Goal: Task Accomplishment & Management: Manage account settings

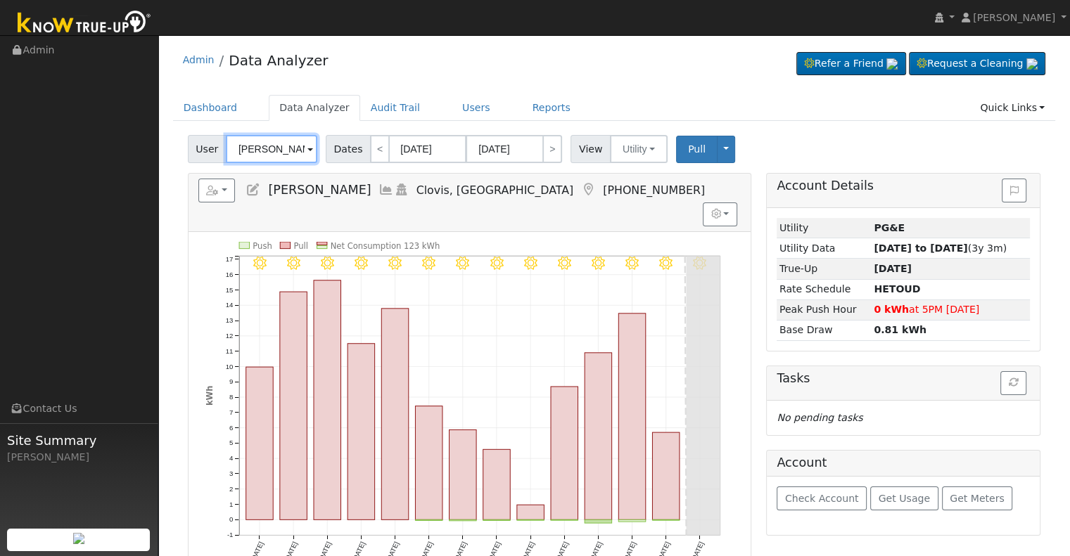
click at [269, 151] on input "[PERSON_NAME]" at bounding box center [271, 149] width 91 height 28
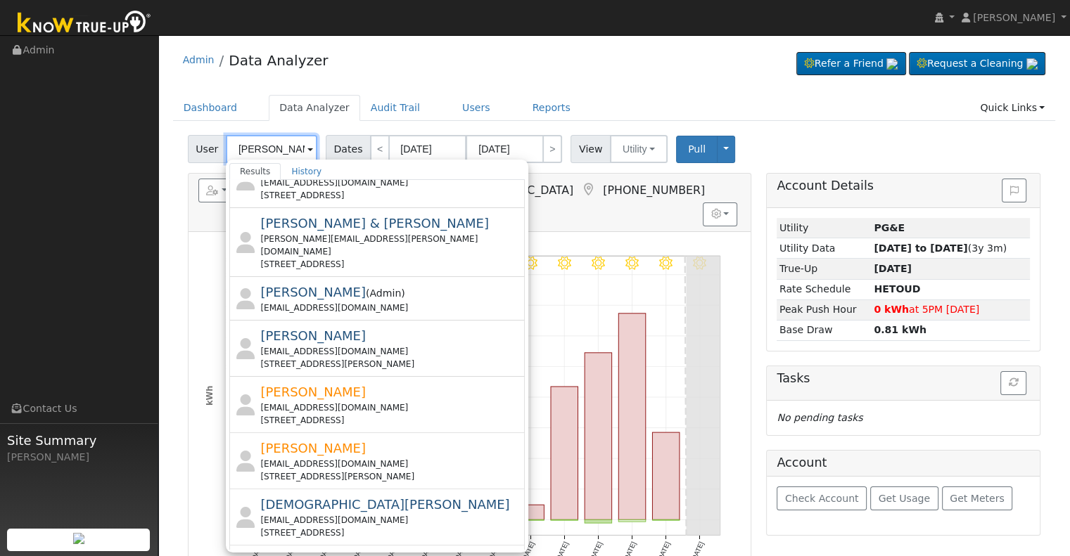
scroll to position [494, 0]
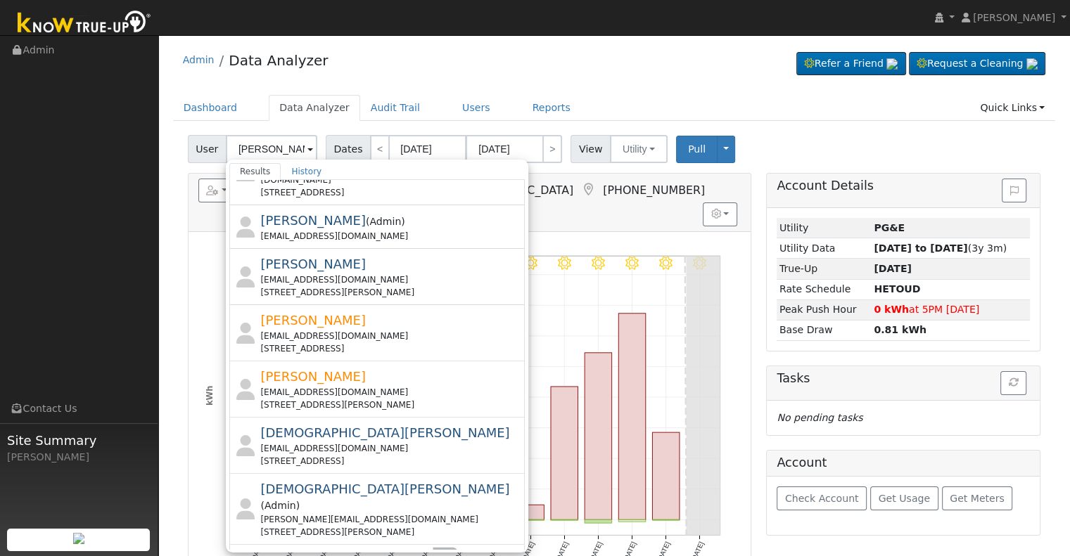
click at [441, 550] on button "›" at bounding box center [445, 562] width 20 height 24
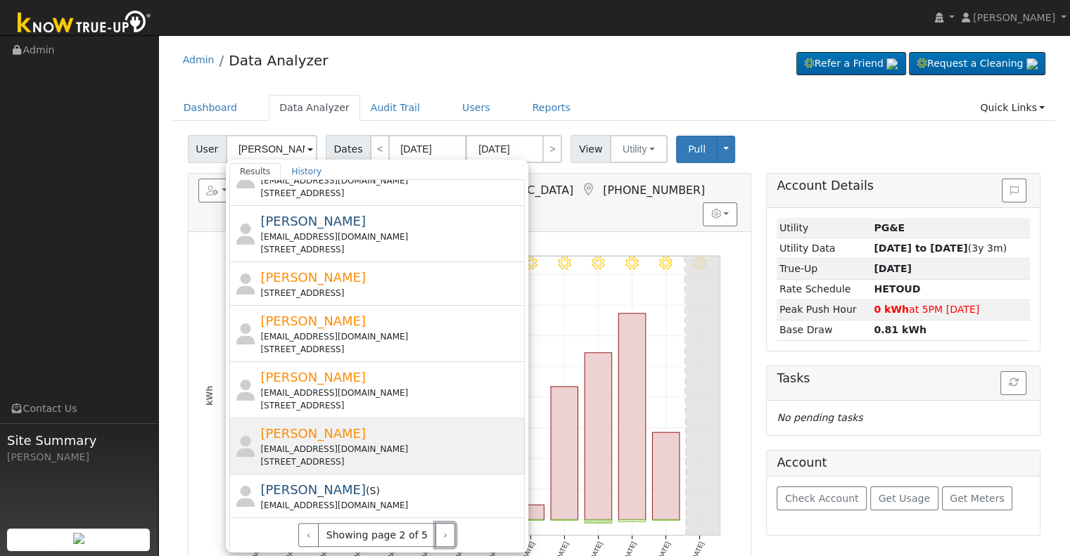
scroll to position [468, 0]
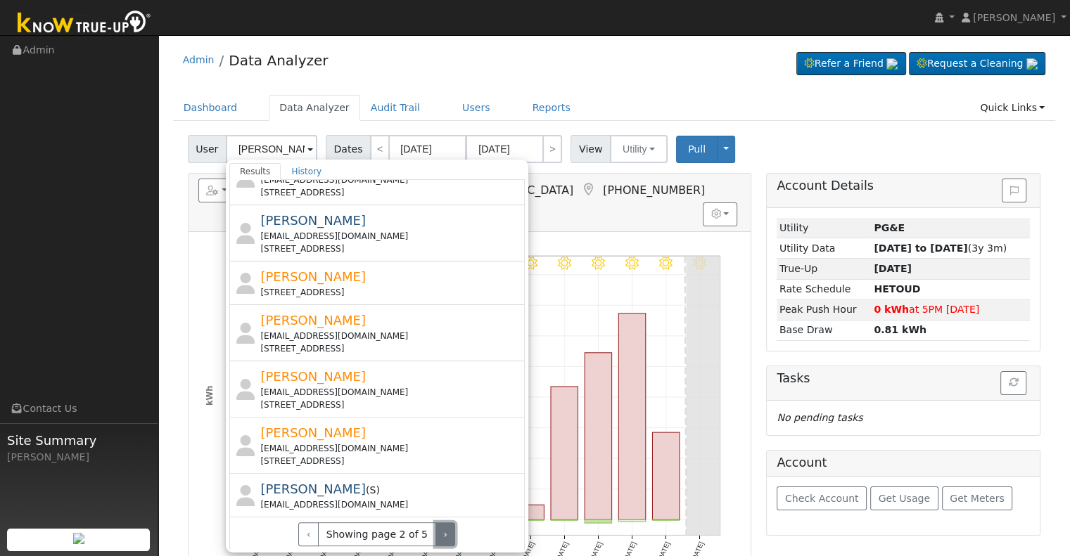
click at [437, 533] on button "›" at bounding box center [445, 535] width 20 height 24
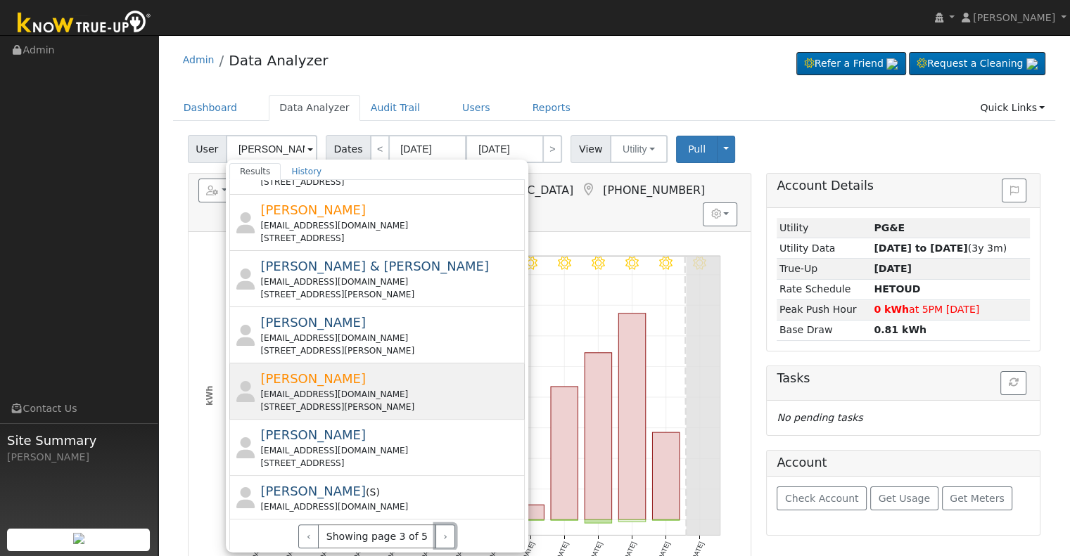
scroll to position [481, 0]
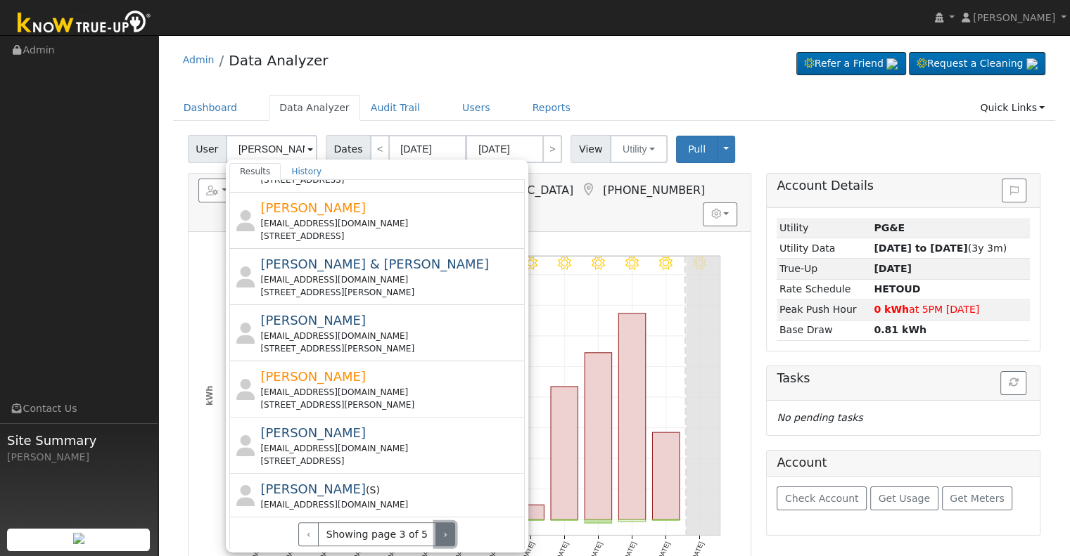
click at [435, 529] on button "›" at bounding box center [445, 535] width 20 height 24
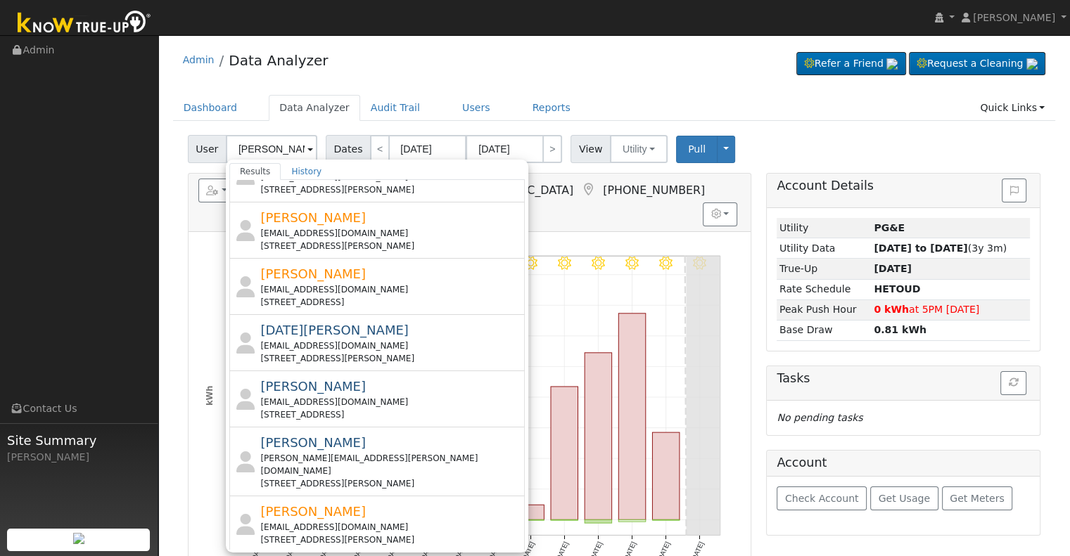
scroll to position [141, 0]
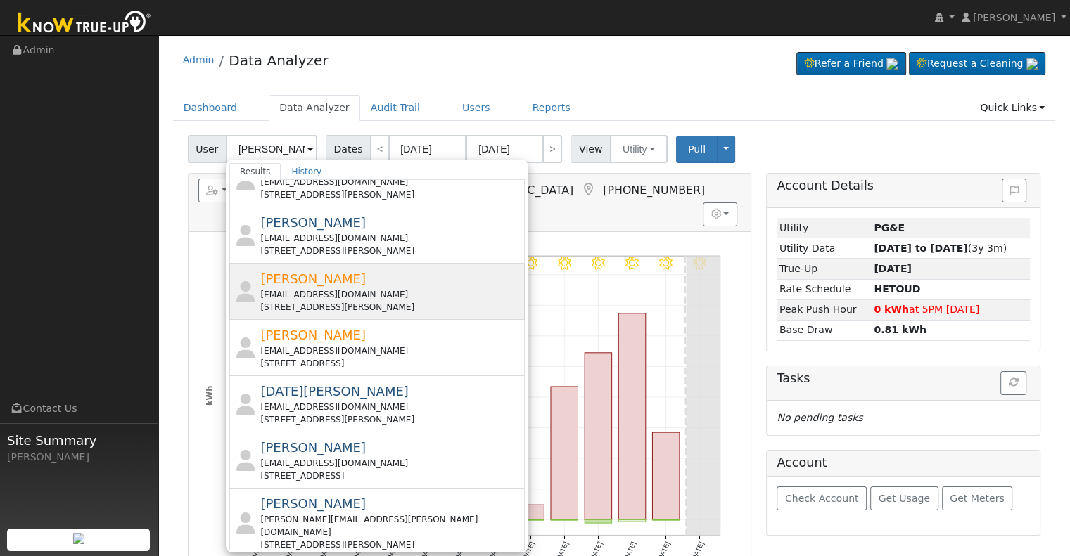
click at [390, 283] on div "[PERSON_NAME] [EMAIL_ADDRESS][DOMAIN_NAME] [STREET_ADDRESS][PERSON_NAME]" at bounding box center [390, 291] width 261 height 44
type input "[PERSON_NAME]"
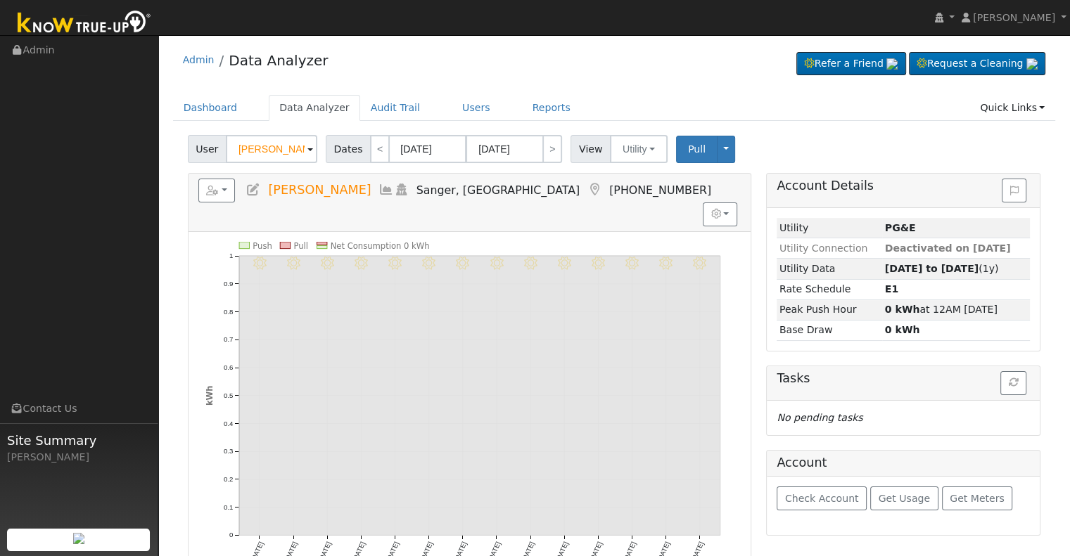
click at [254, 185] on icon at bounding box center [252, 190] width 15 height 13
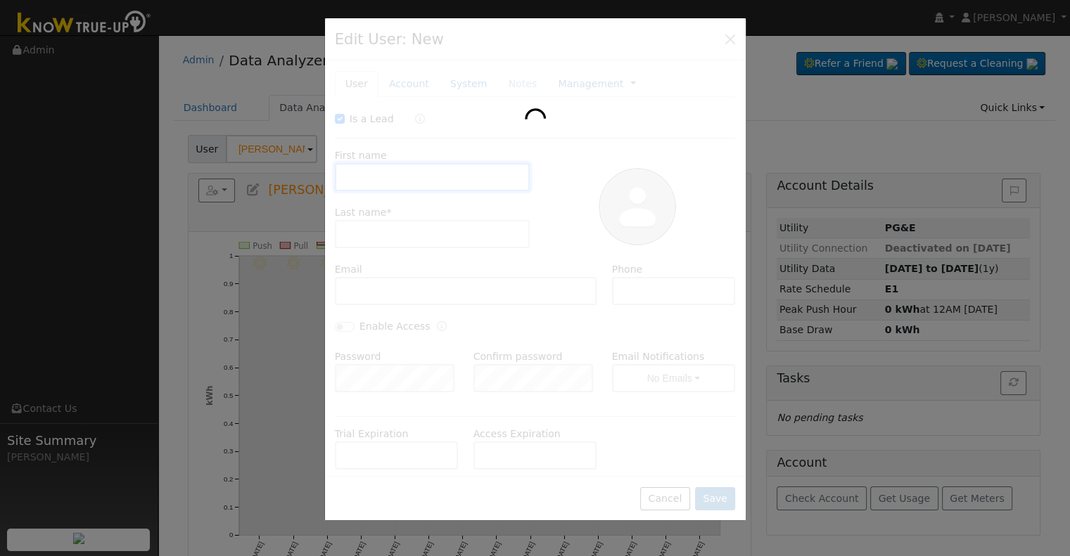
checkbox input "true"
type input "[PERSON_NAME]"
type input "[EMAIL_ADDRESS][DOMAIN_NAME]"
type input "5593269873"
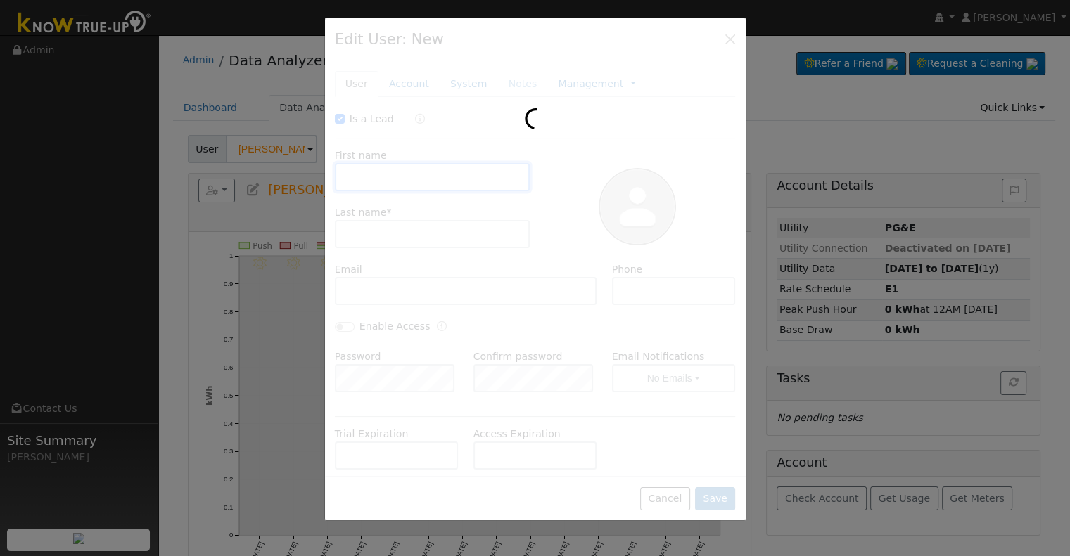
checkbox input "false"
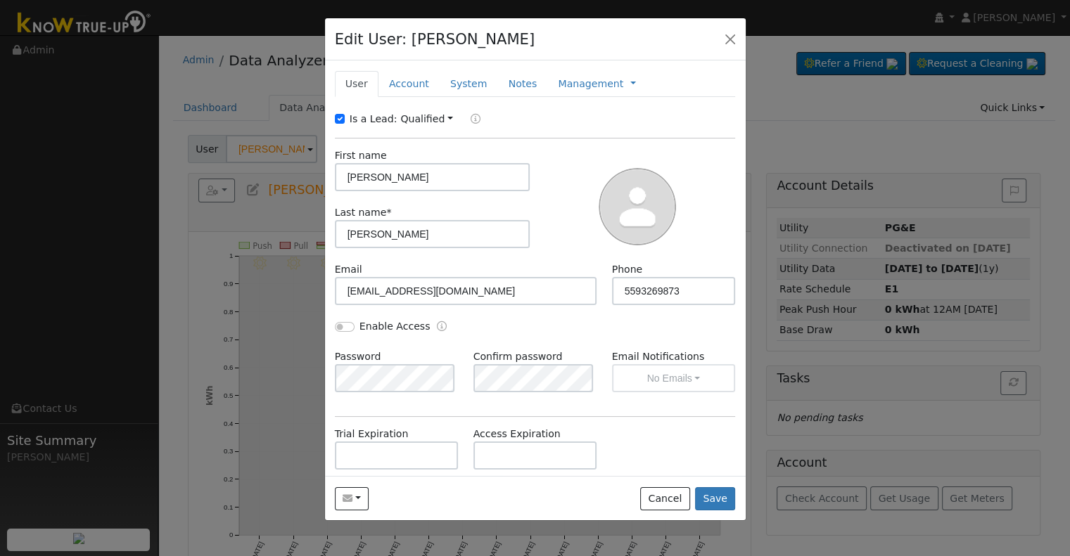
click at [366, 117] on label "Is a Lead:" at bounding box center [374, 119] width 48 height 15
click at [345, 117] on input "Is a Lead:" at bounding box center [340, 119] width 10 height 10
checkbox input "false"
click at [345, 322] on input "Enable Access" at bounding box center [345, 327] width 20 height 10
checkbox input "true"
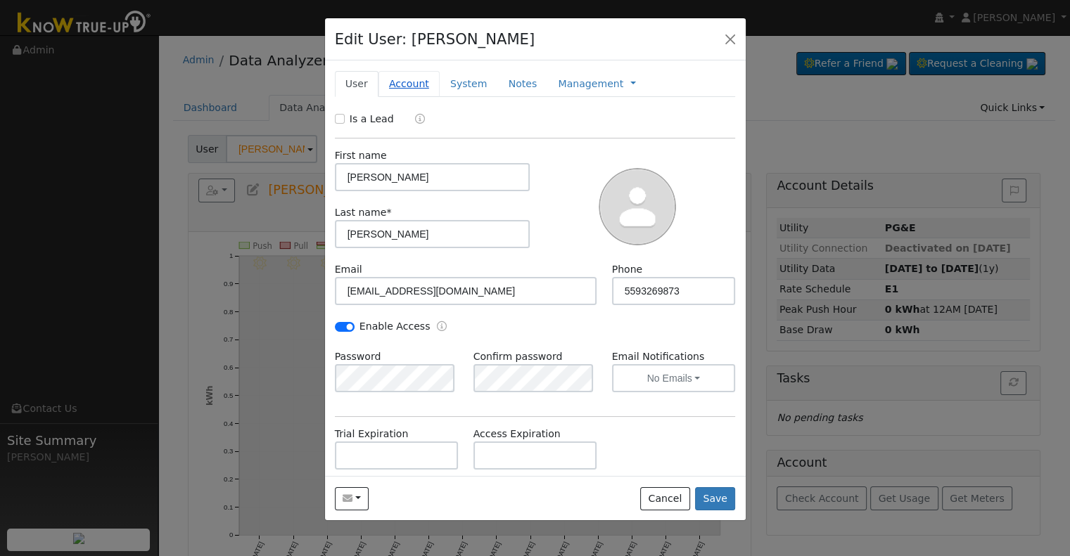
click at [412, 84] on link "Account" at bounding box center [408, 84] width 61 height 26
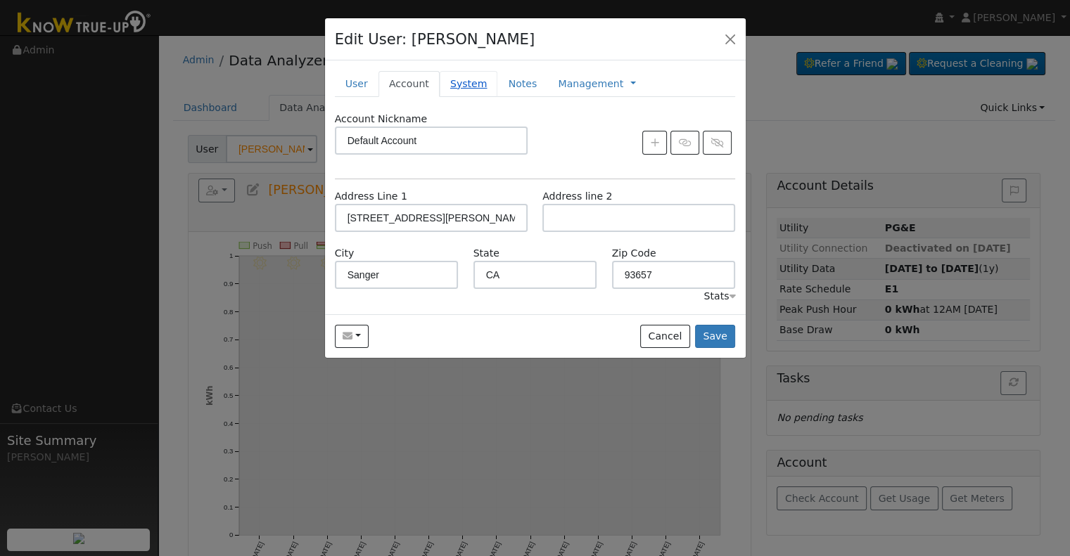
click at [459, 81] on link "System" at bounding box center [469, 84] width 58 height 26
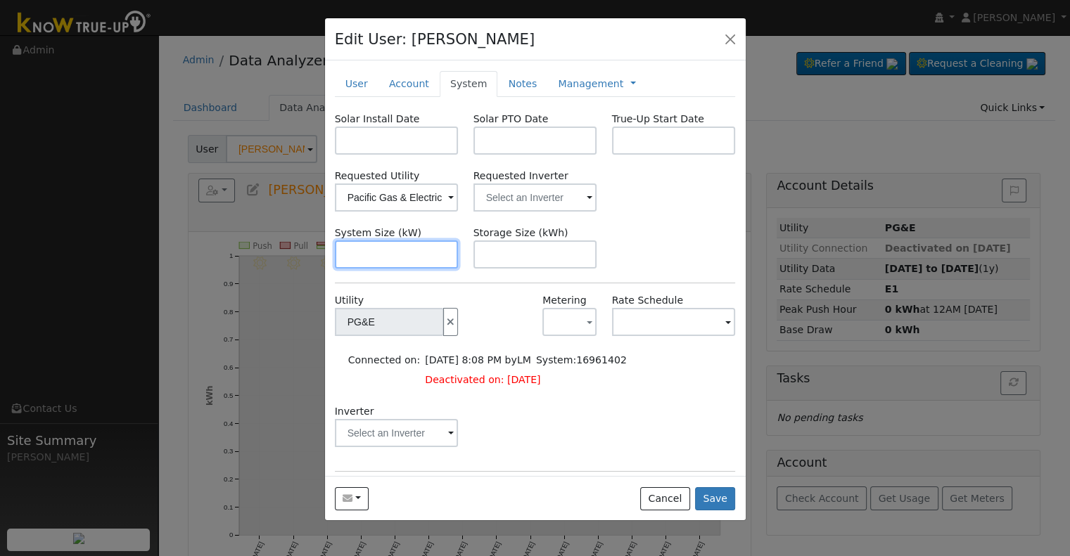
click at [381, 260] on input "text" at bounding box center [397, 255] width 124 height 28
paste input "4.920"
type input "4.9"
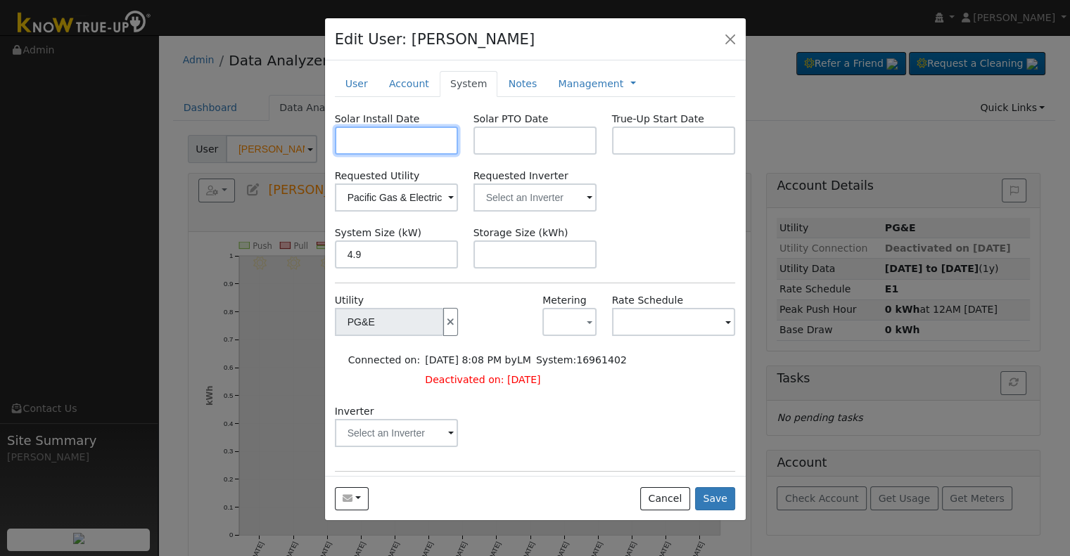
click at [366, 137] on input "text" at bounding box center [397, 141] width 124 height 28
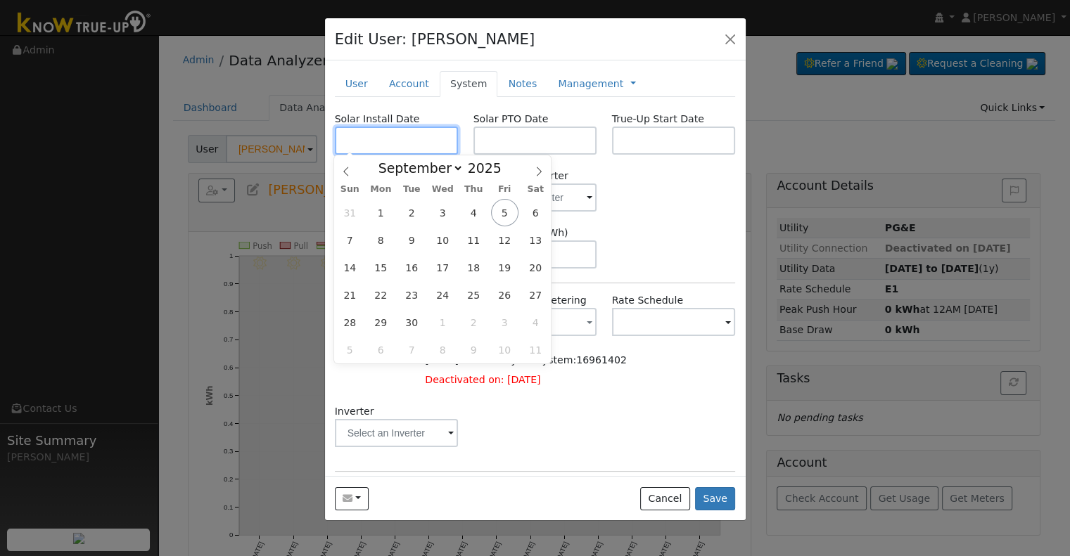
paste input "[DATE]"
type input "[DATE]"
select select "6"
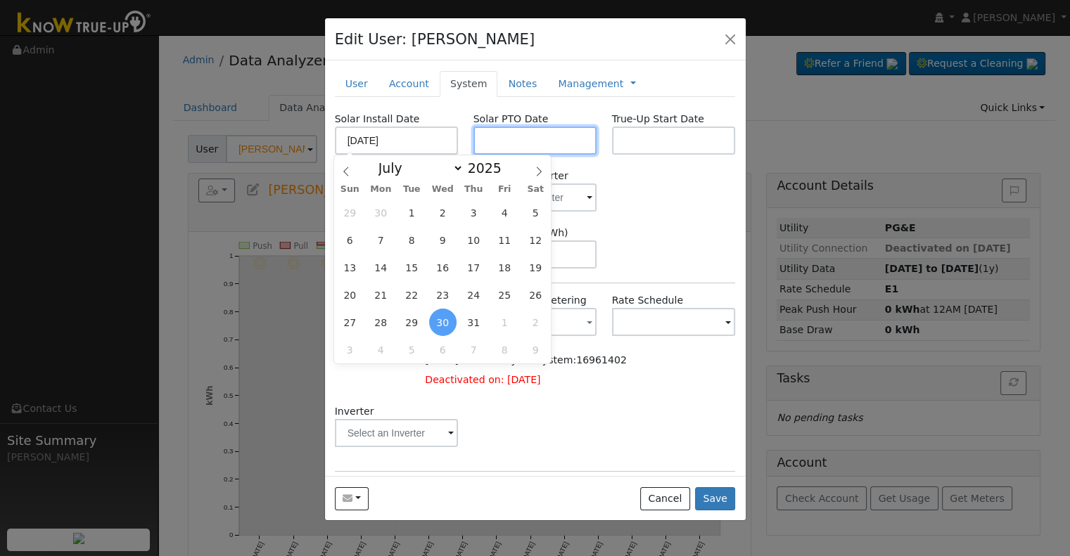
click at [554, 146] on input "text" at bounding box center [535, 141] width 124 height 28
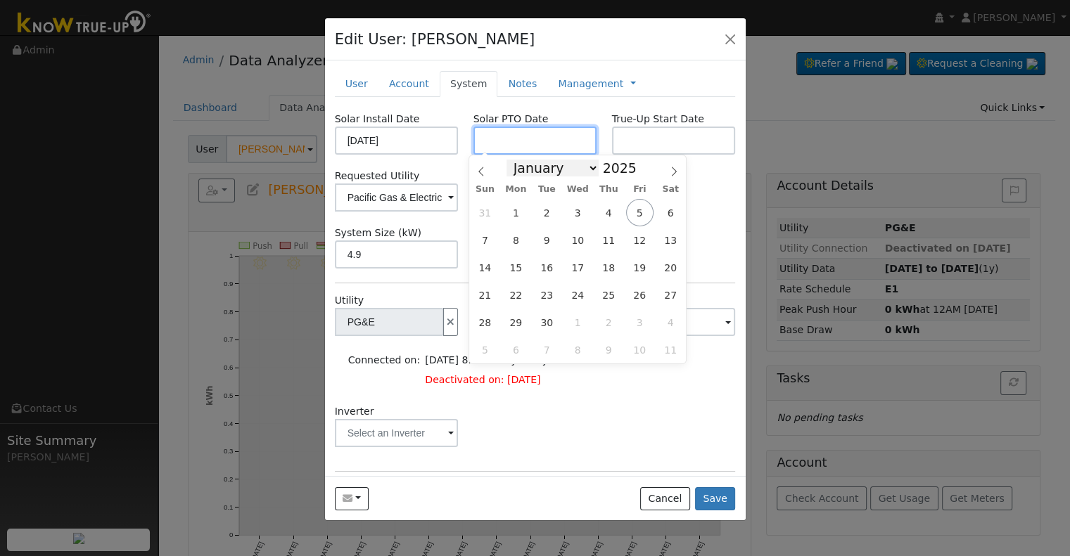
paste input "[DATE]"
type input "[DATE]"
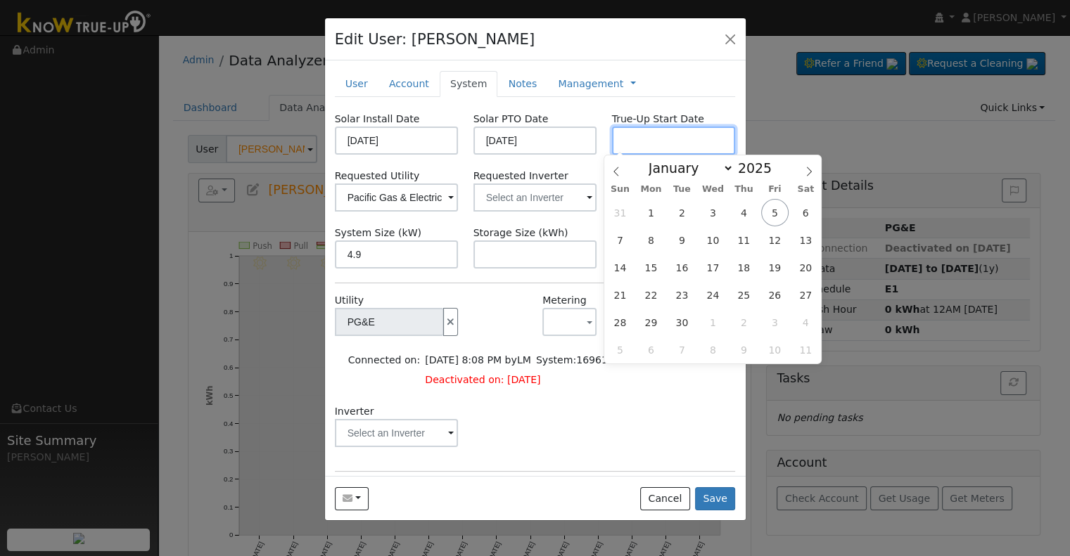
click at [644, 137] on input "text" at bounding box center [674, 141] width 124 height 28
paste input "[DATE]"
type input "[DATE]"
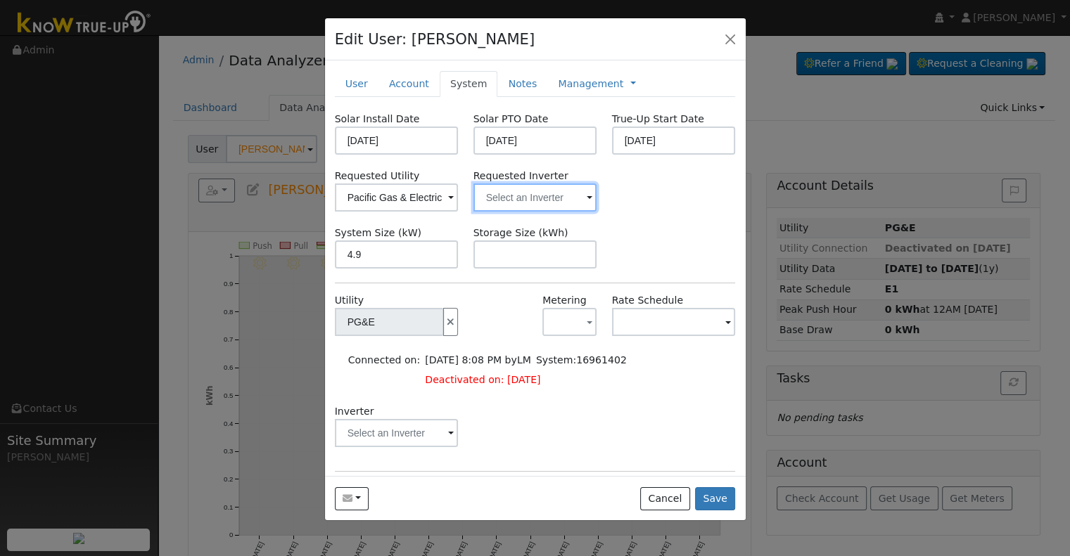
click at [474, 196] on input "text" at bounding box center [535, 198] width 124 height 28
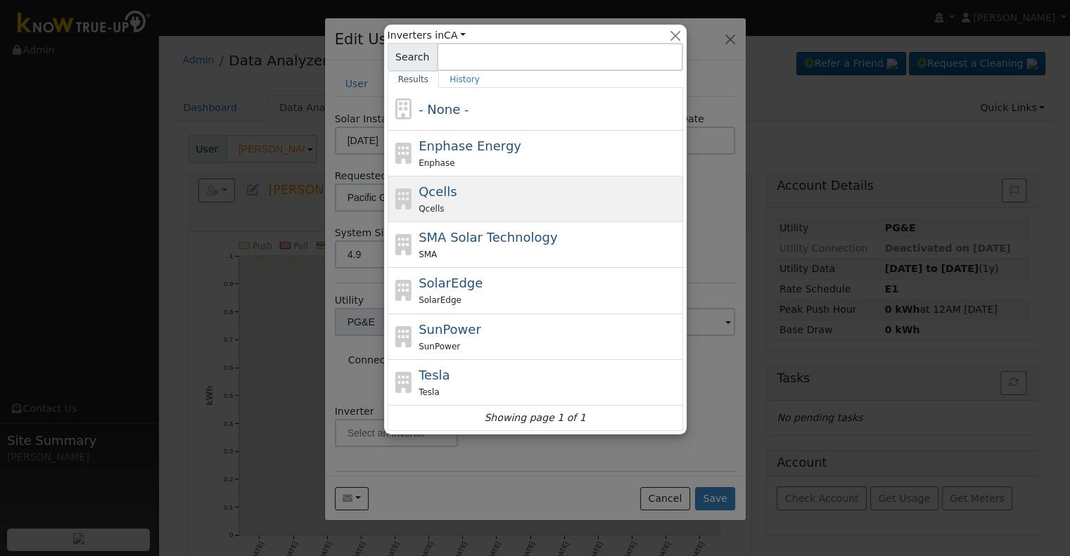
click at [465, 186] on div "Qcells Qcells" at bounding box center [548, 199] width 261 height 34
type input "Qcells"
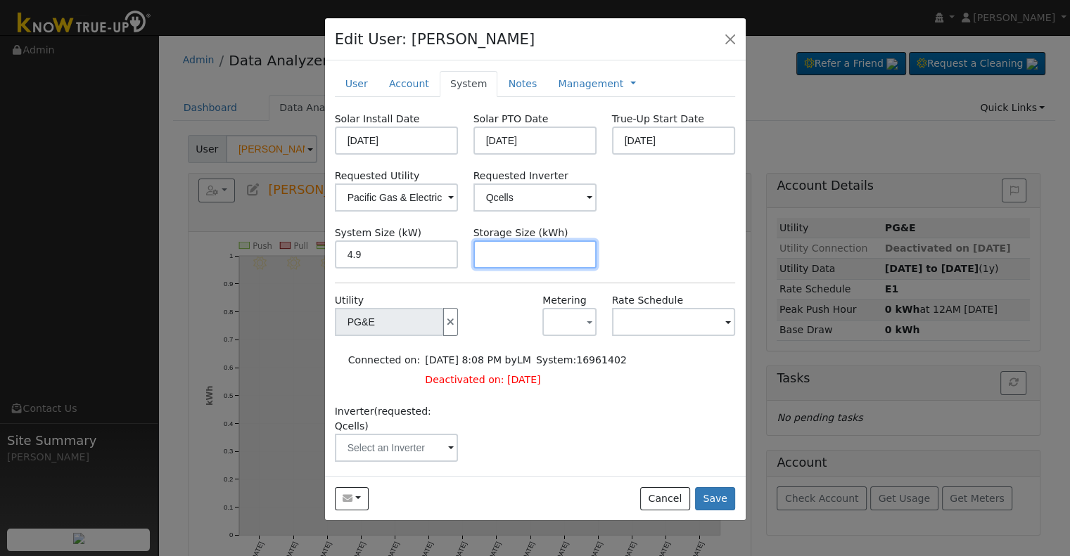
click at [565, 264] on input "text" at bounding box center [535, 255] width 124 height 28
paste input "10.00"
type input "10"
click at [630, 82] on link at bounding box center [633, 84] width 6 height 15
click at [631, 129] on link "Billing" at bounding box center [680, 129] width 98 height 20
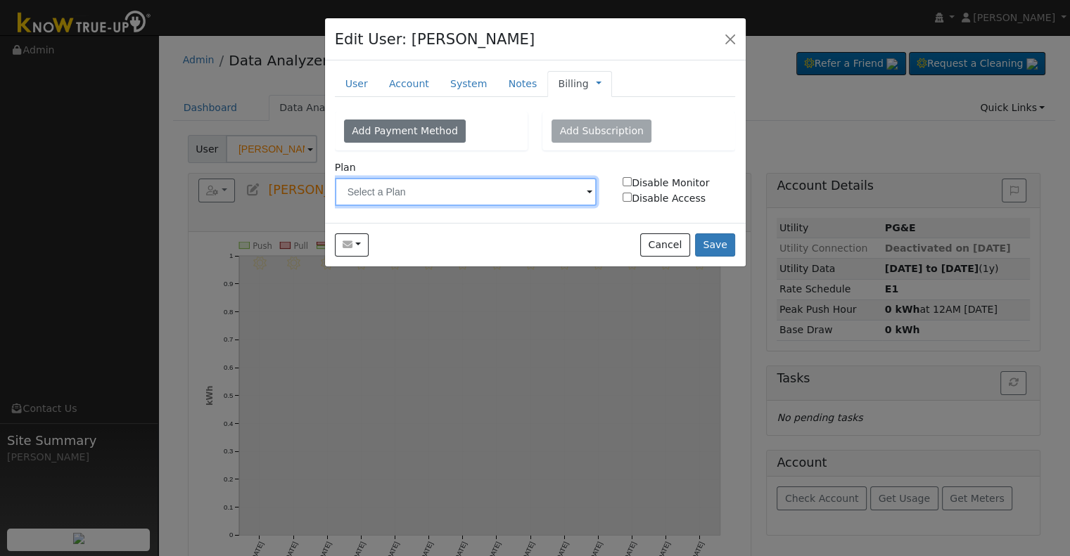
click at [436, 194] on input "text" at bounding box center [466, 192] width 262 height 28
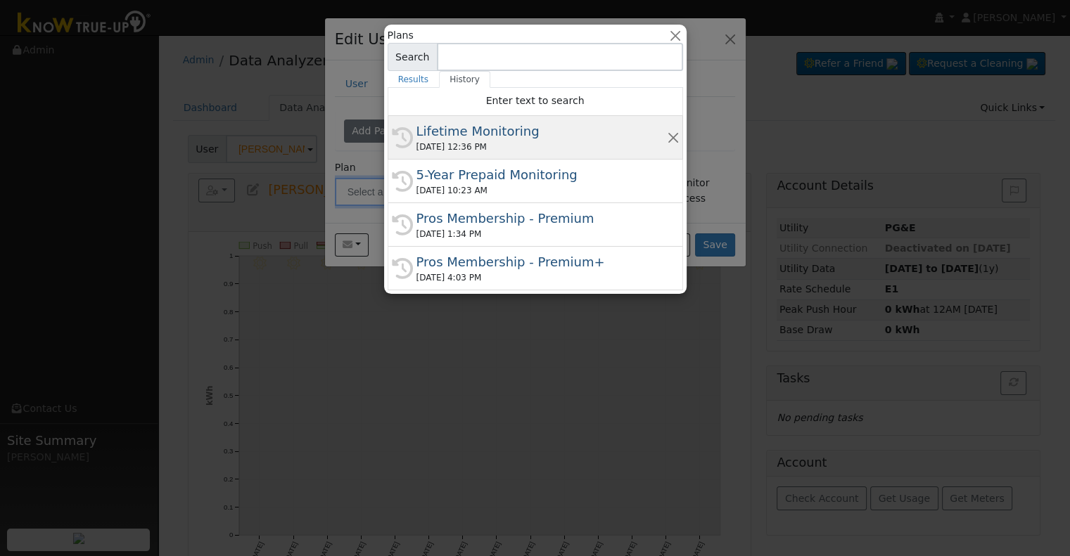
click at [436, 153] on div "History Lifetime Monitoring [DATE] 12:36 PM" at bounding box center [535, 138] width 295 height 44
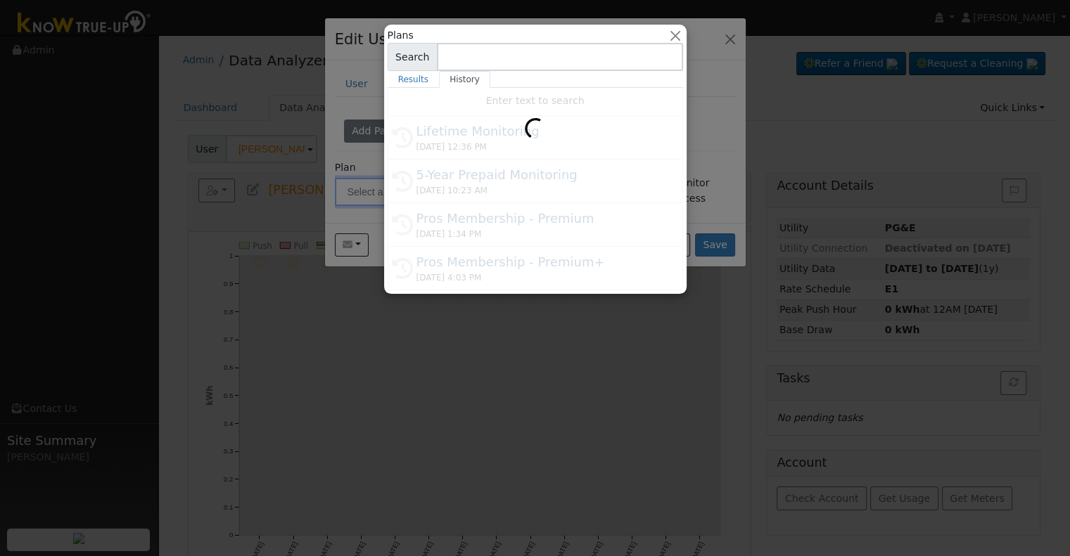
type input "Lifetime Monitoring"
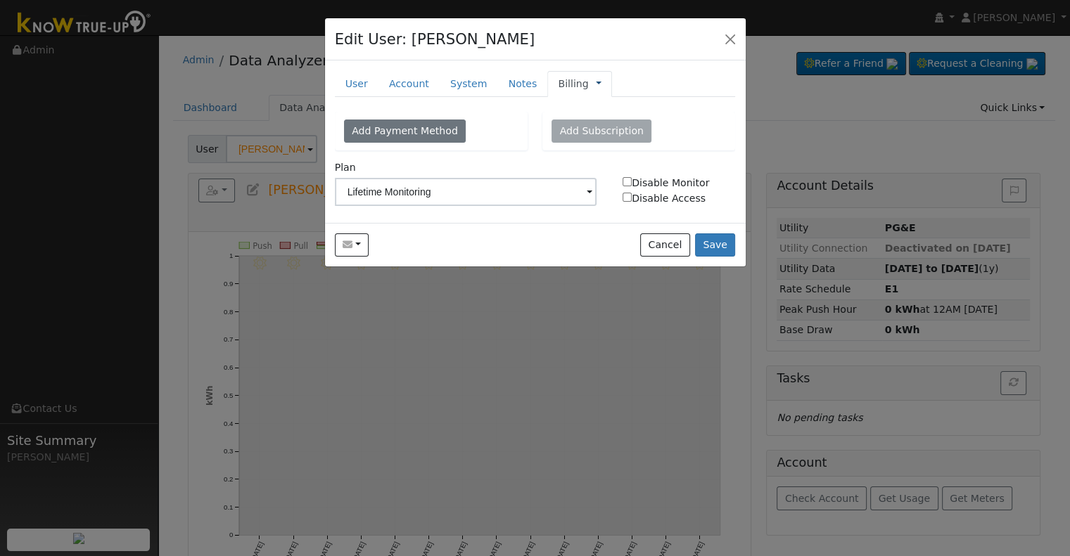
click at [596, 83] on link at bounding box center [599, 84] width 6 height 15
click at [596, 103] on link "Management" at bounding box center [645, 109] width 98 height 20
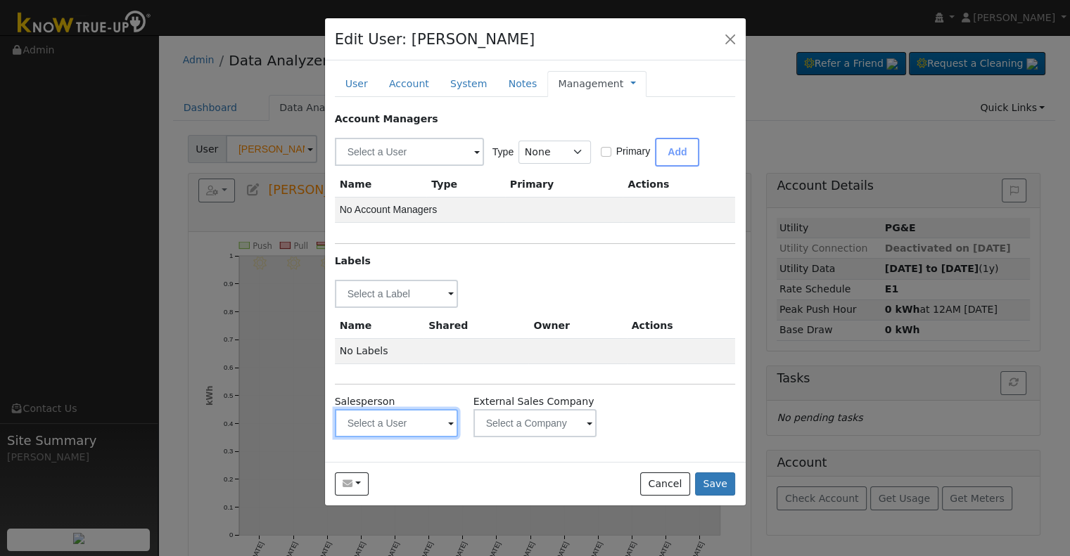
click at [383, 418] on input "text" at bounding box center [397, 423] width 124 height 28
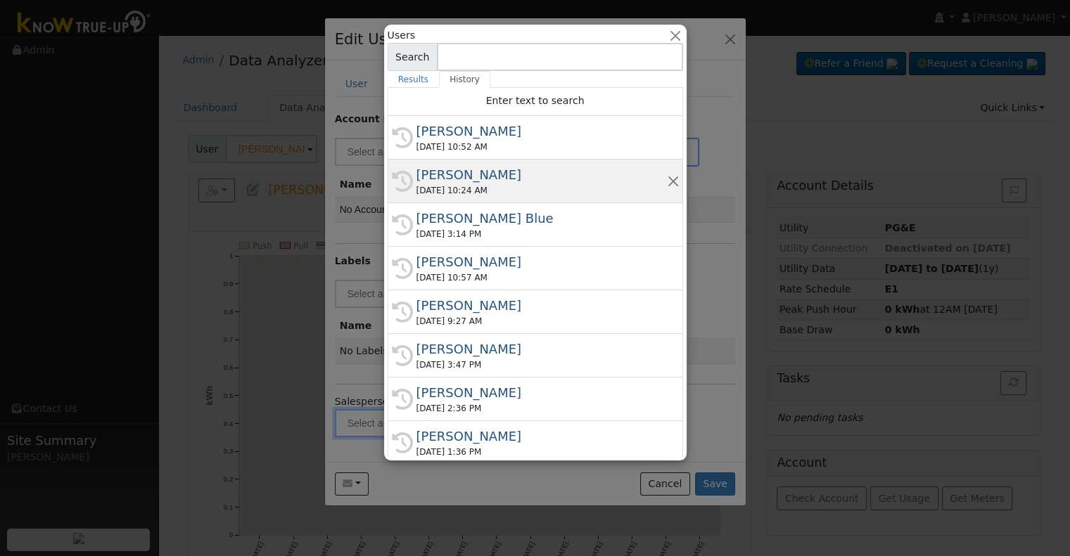
click at [498, 184] on div "[DATE] 10:24 AM" at bounding box center [541, 190] width 250 height 13
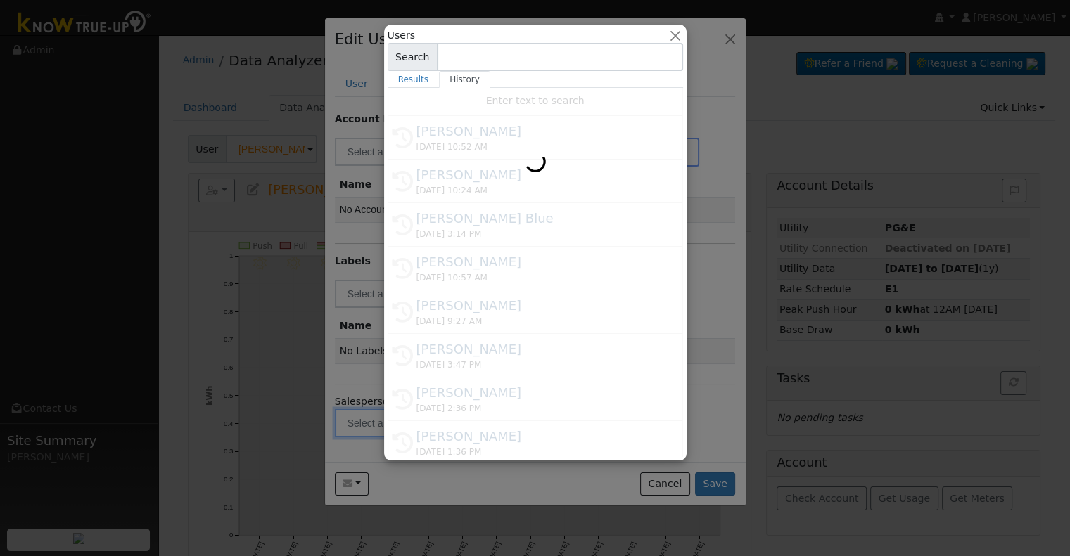
type input "[PERSON_NAME]"
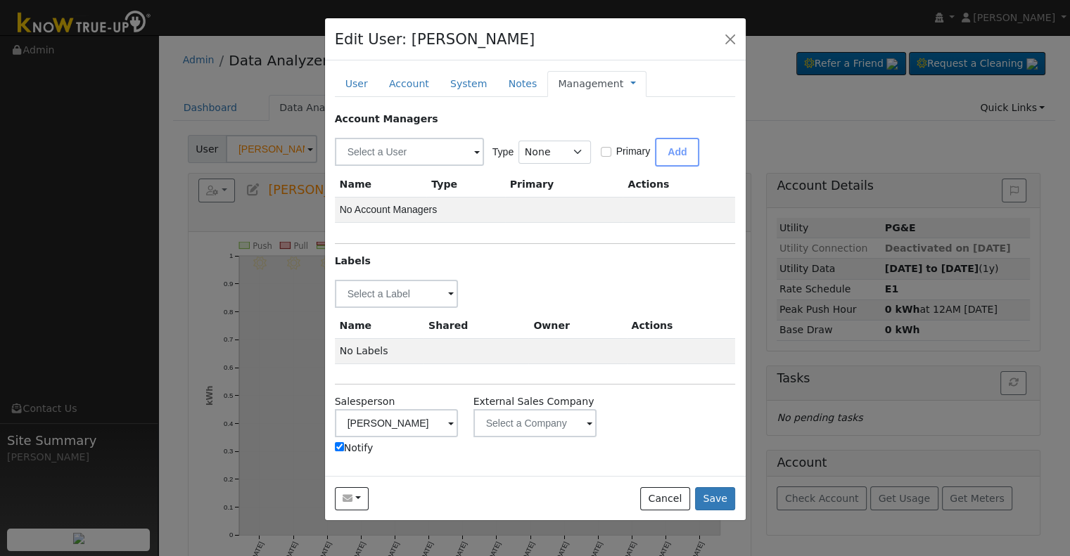
click at [361, 452] on label "Notify" at bounding box center [354, 448] width 39 height 15
click at [344, 452] on input "Notify" at bounding box center [339, 446] width 9 height 9
checkbox input "false"
click at [390, 288] on input "text" at bounding box center [397, 294] width 124 height 28
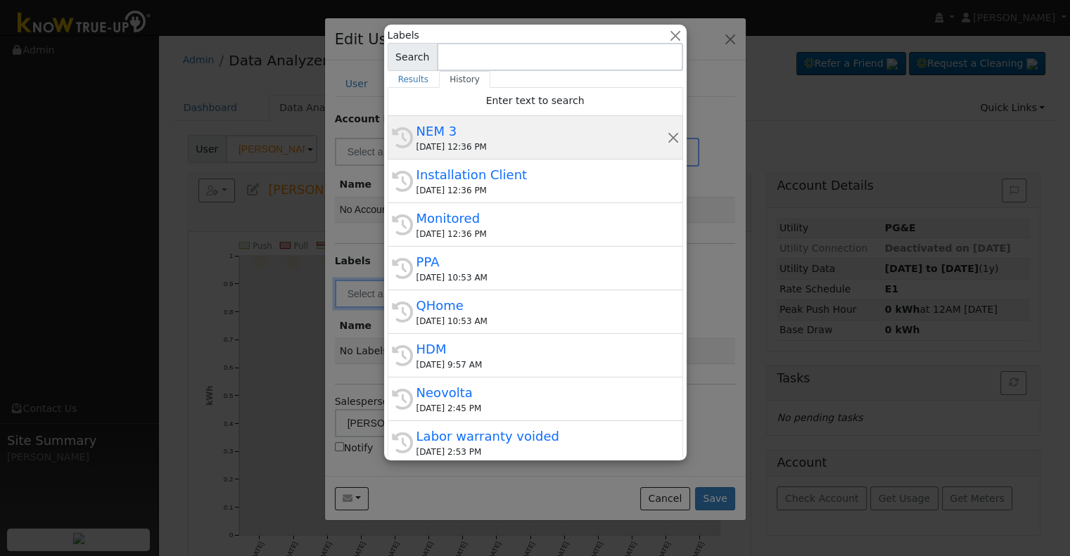
click at [473, 143] on div "[DATE] 12:36 PM" at bounding box center [541, 147] width 250 height 13
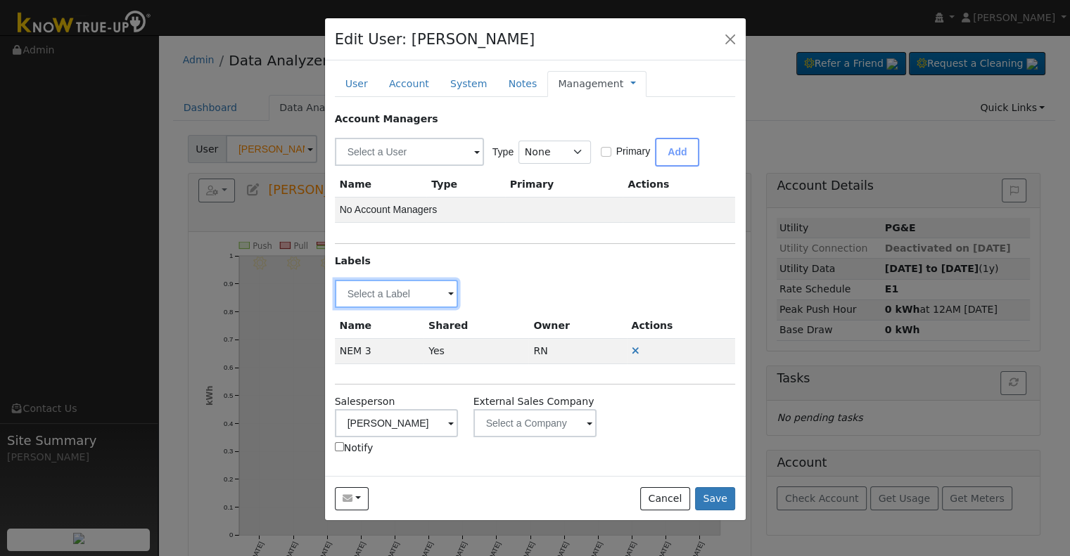
click at [384, 287] on input "text" at bounding box center [397, 294] width 124 height 28
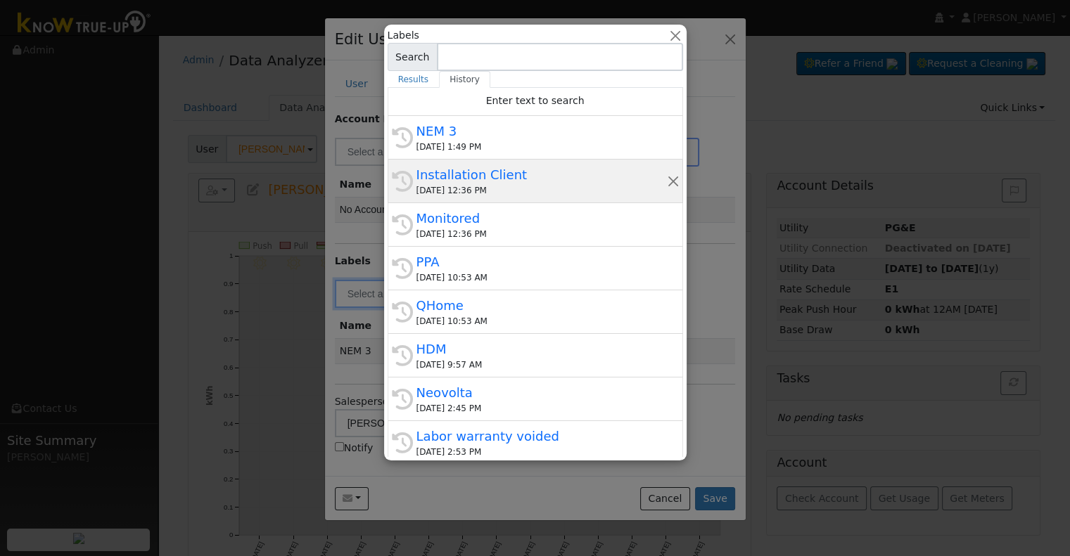
click at [477, 194] on div "[DATE] 12:36 PM" at bounding box center [541, 190] width 250 height 13
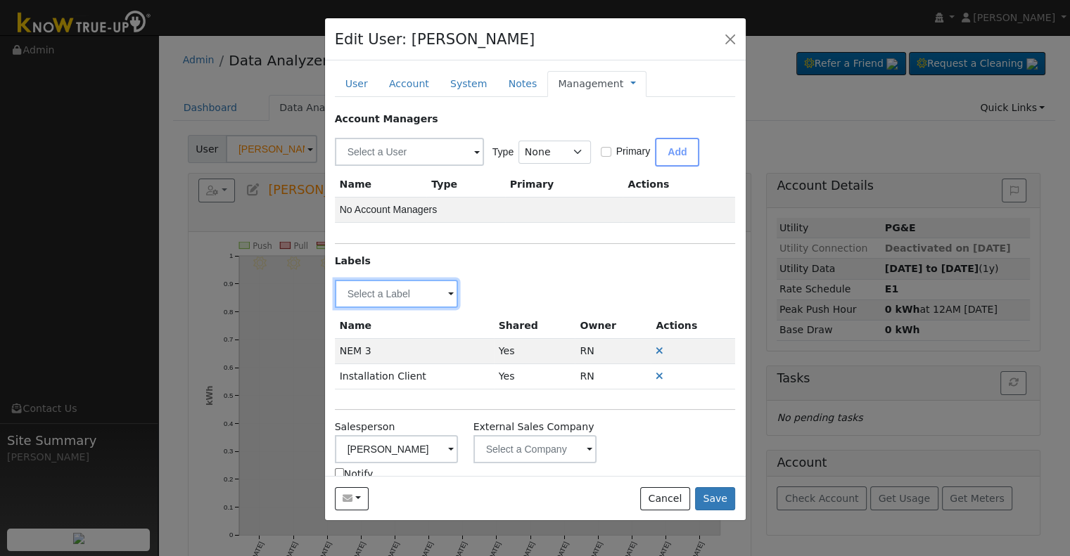
click at [384, 288] on input "text" at bounding box center [397, 294] width 124 height 28
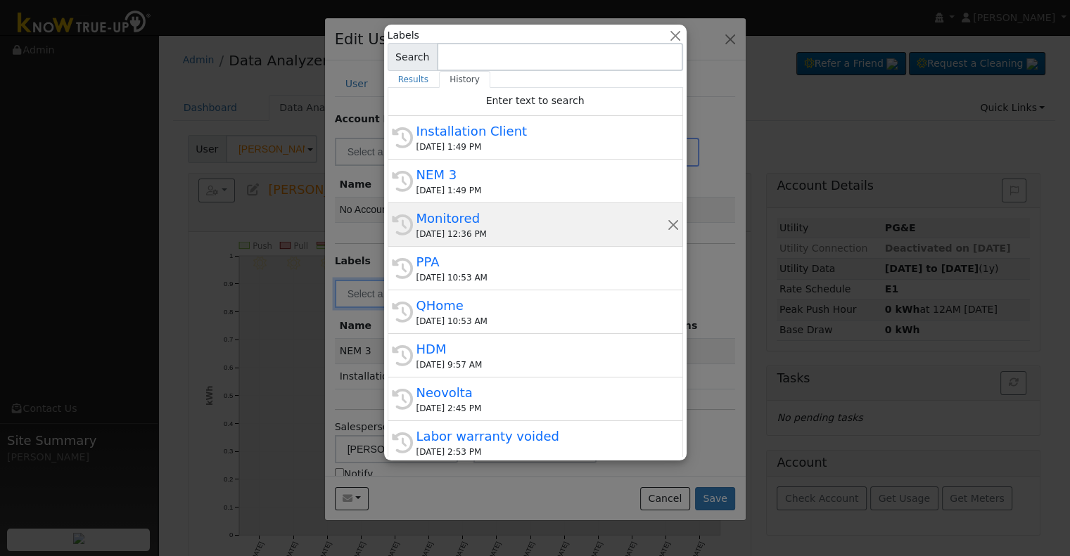
click at [490, 228] on div "[DATE] 12:36 PM" at bounding box center [541, 234] width 250 height 13
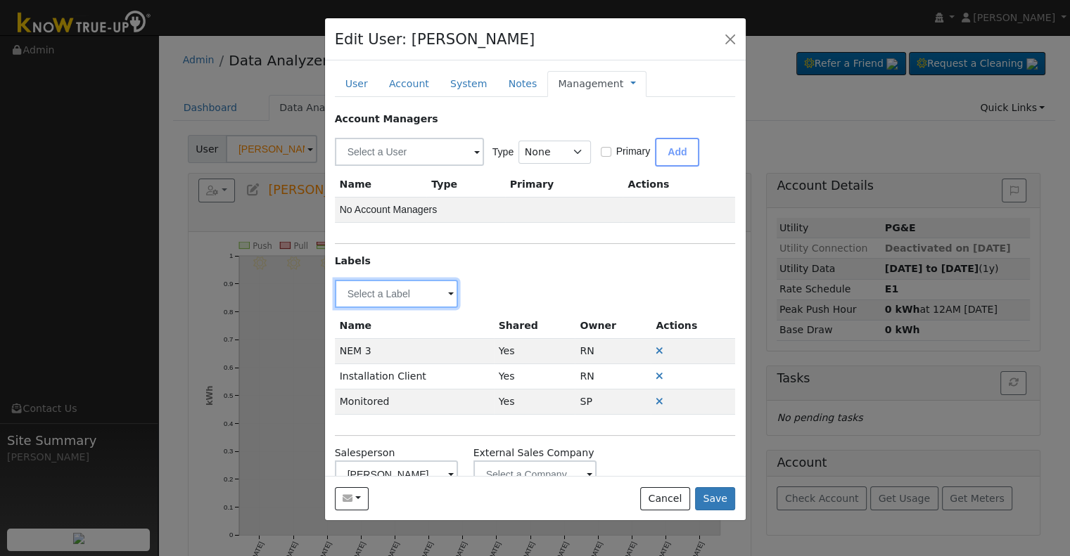
click at [393, 292] on input "text" at bounding box center [397, 294] width 124 height 28
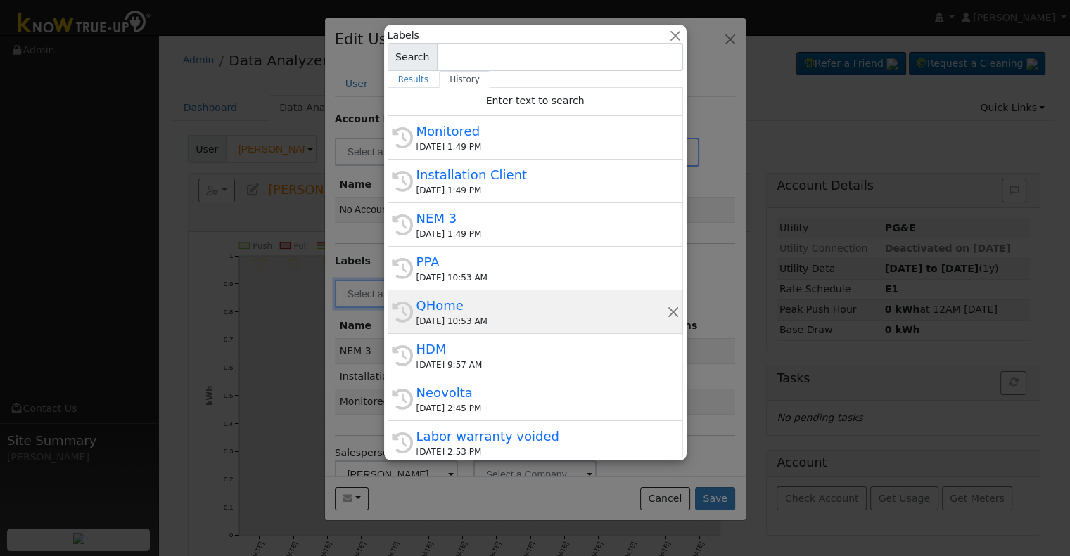
click at [472, 300] on div "QHome" at bounding box center [541, 305] width 250 height 19
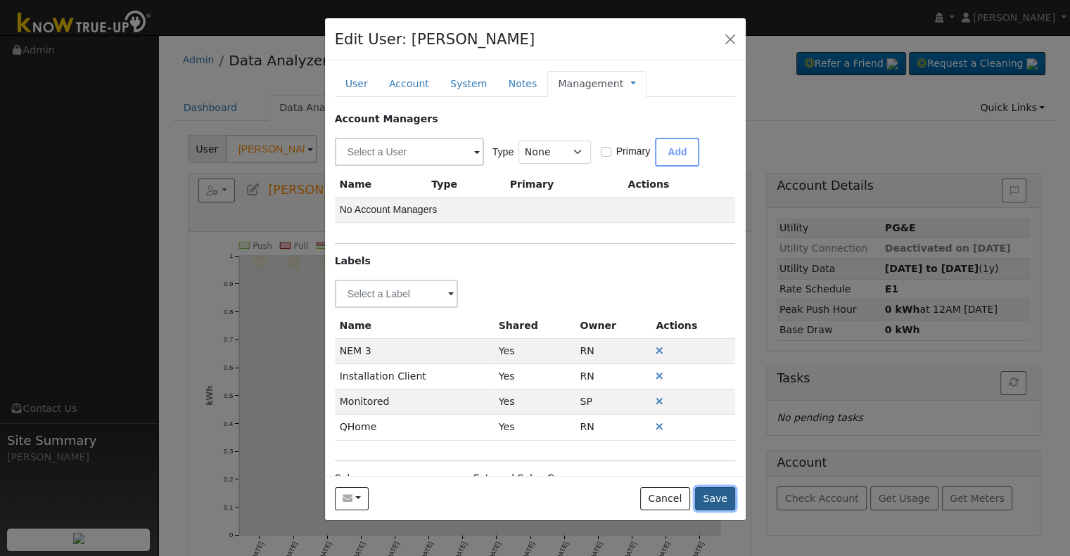
click at [713, 499] on button "Save" at bounding box center [715, 499] width 41 height 24
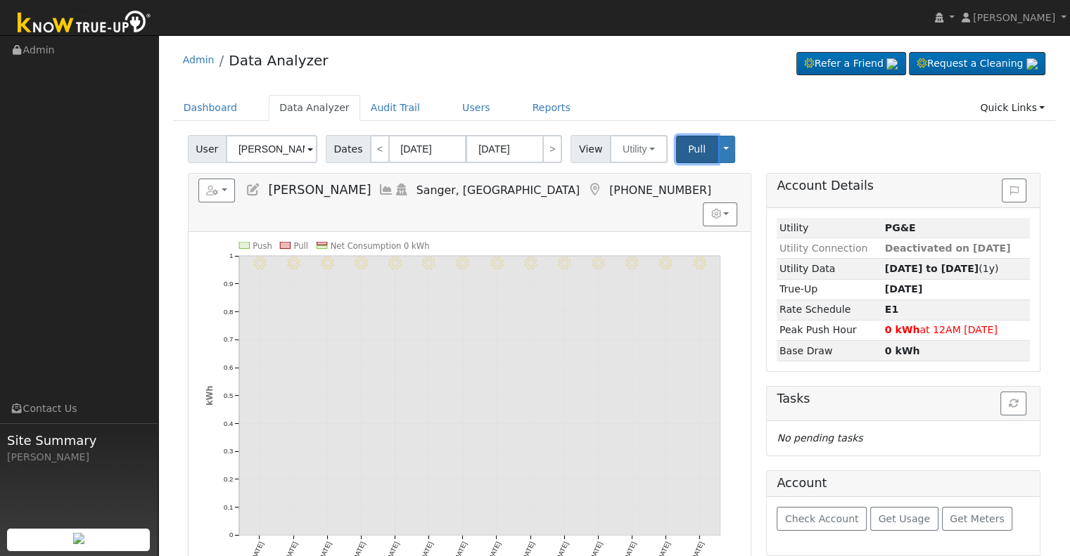
click at [681, 140] on button "Pull" at bounding box center [696, 149] width 41 height 27
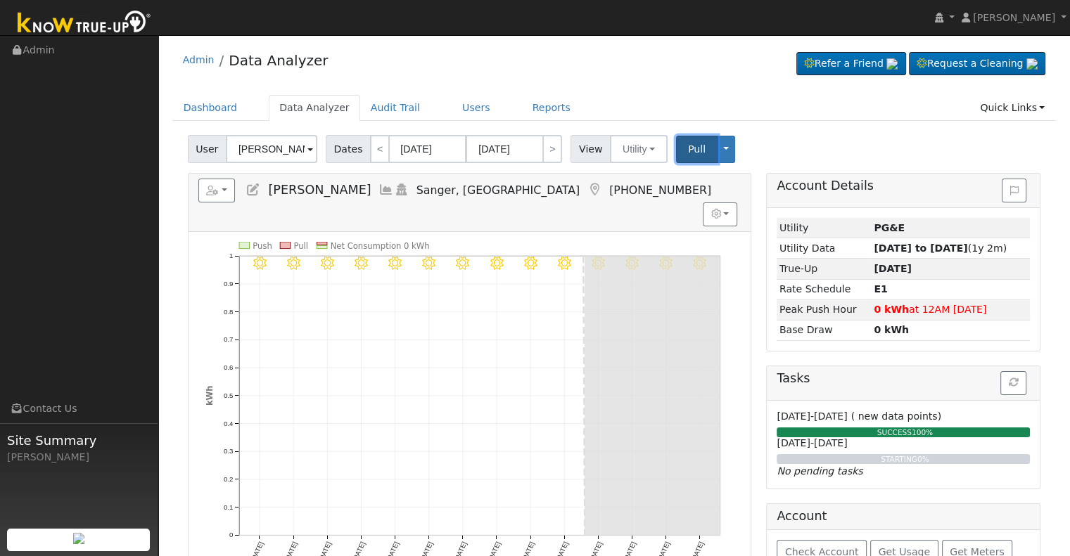
click at [688, 148] on span "Pull" at bounding box center [697, 148] width 18 height 11
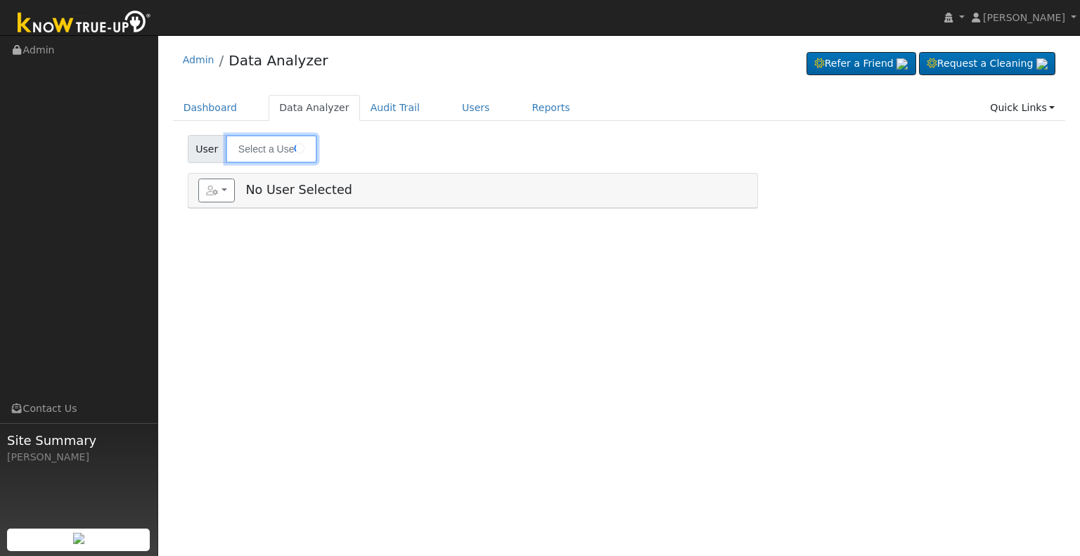
type input "[PERSON_NAME]"
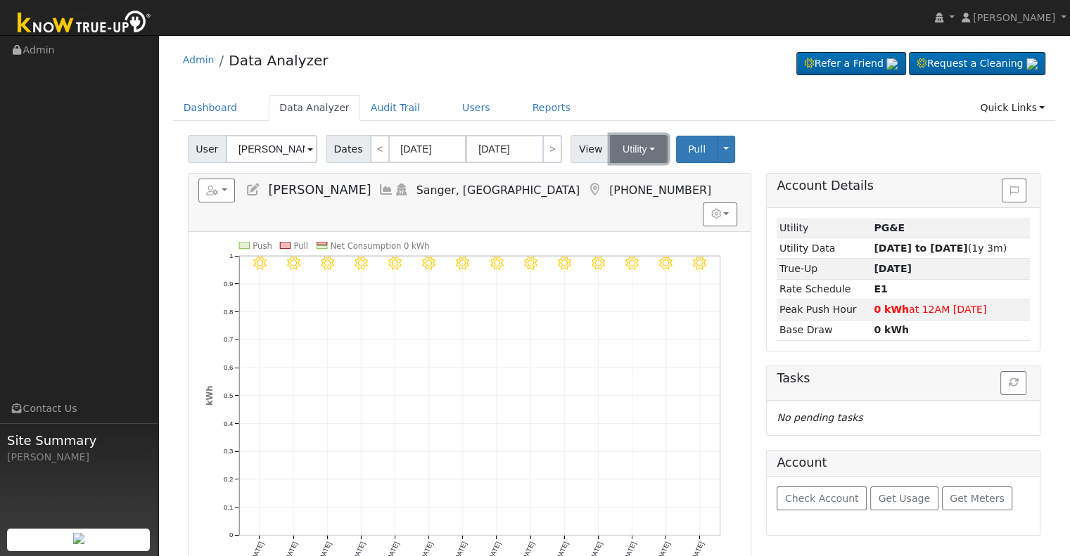
click at [634, 149] on button "Utility" at bounding box center [639, 149] width 58 height 28
click at [625, 198] on link "Solar" at bounding box center [656, 201] width 98 height 20
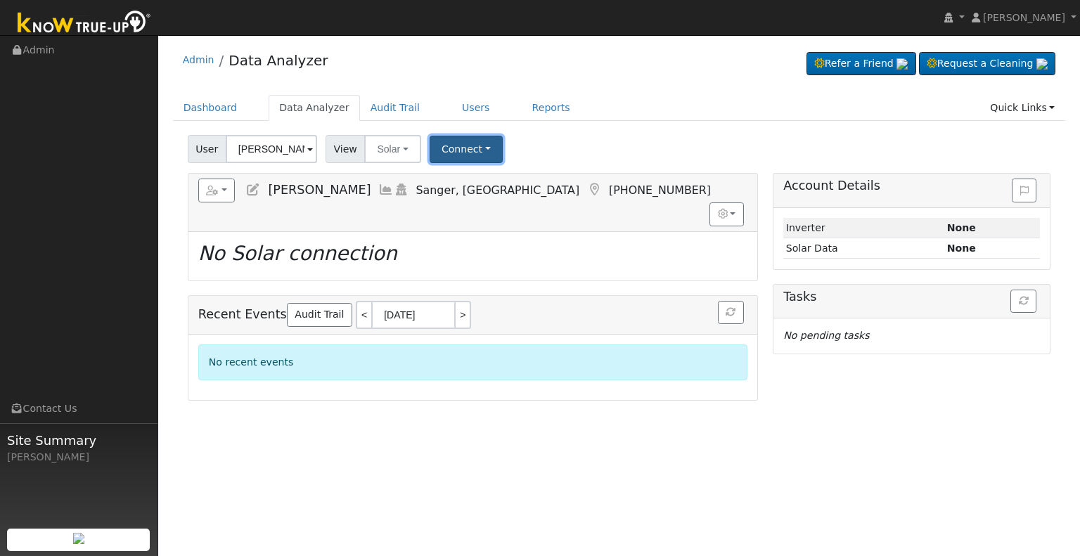
click at [475, 151] on button "Connect" at bounding box center [466, 149] width 73 height 27
click at [478, 180] on link "Select a Provider" at bounding box center [485, 180] width 110 height 20
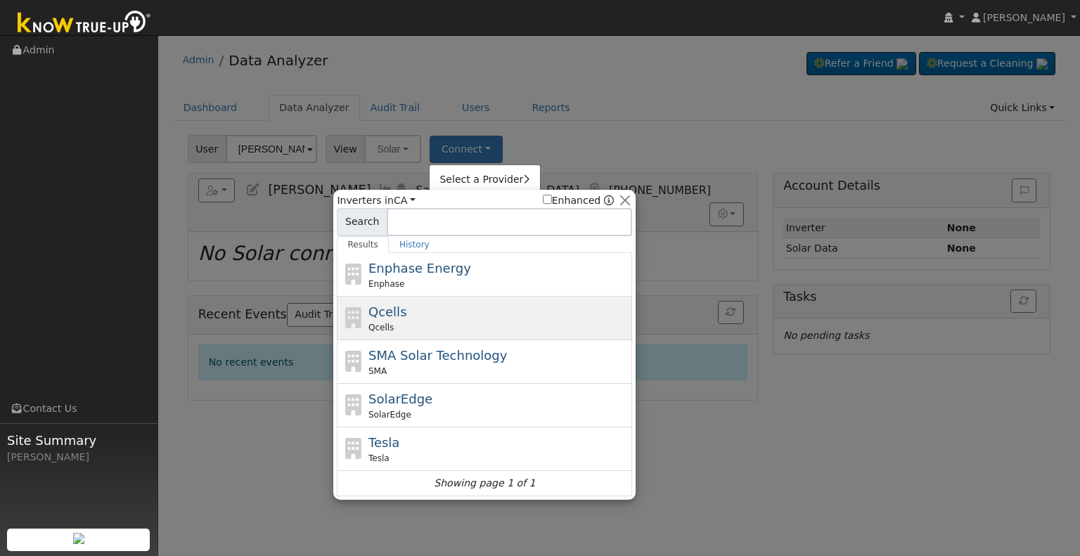
click at [453, 324] on div "Qcells" at bounding box center [499, 327] width 261 height 13
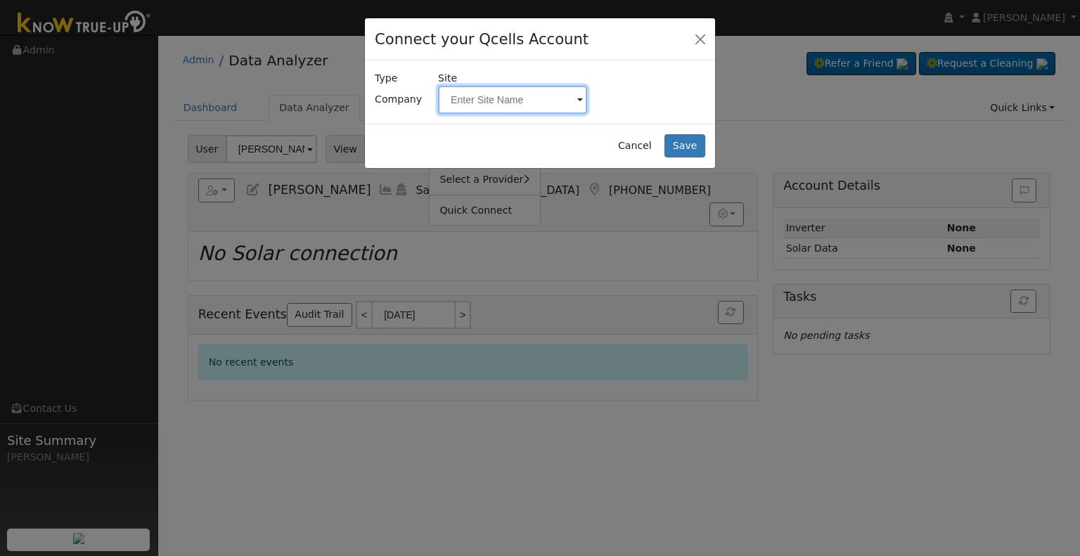
click at [523, 105] on input "text" at bounding box center [512, 100] width 149 height 28
paste input "Mendoza, Larry"
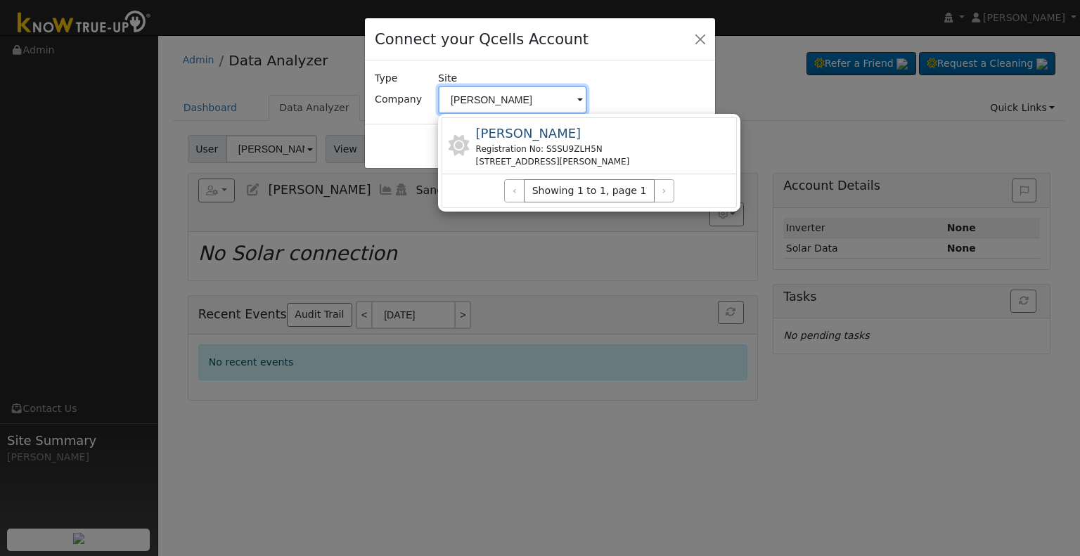
type input "Mendoza, Larry"
click at [560, 137] on span "Mendoza, Larry" at bounding box center [529, 133] width 106 height 15
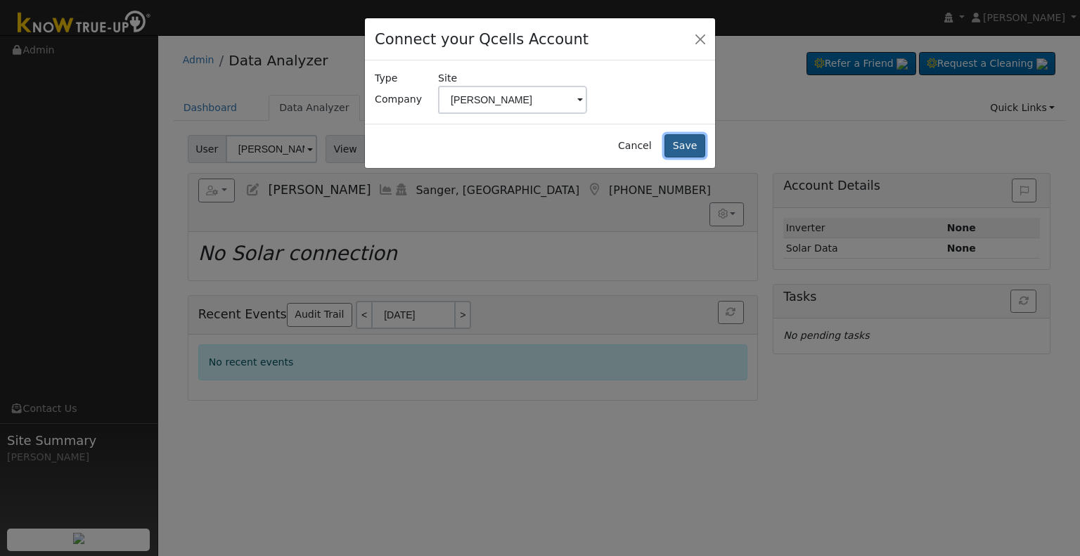
click at [702, 144] on button "Save" at bounding box center [685, 146] width 41 height 24
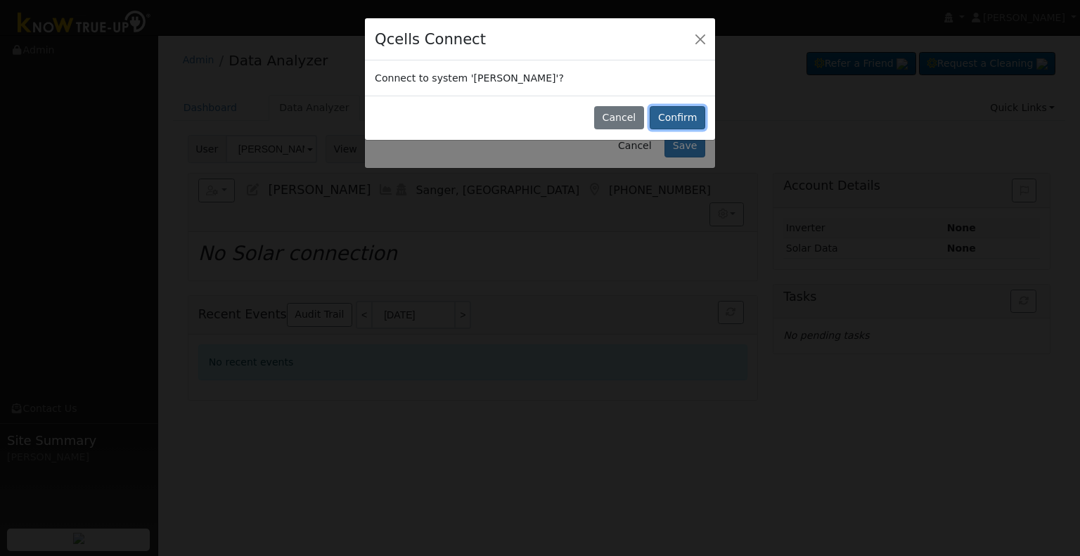
click at [686, 121] on button "Confirm" at bounding box center [678, 118] width 56 height 24
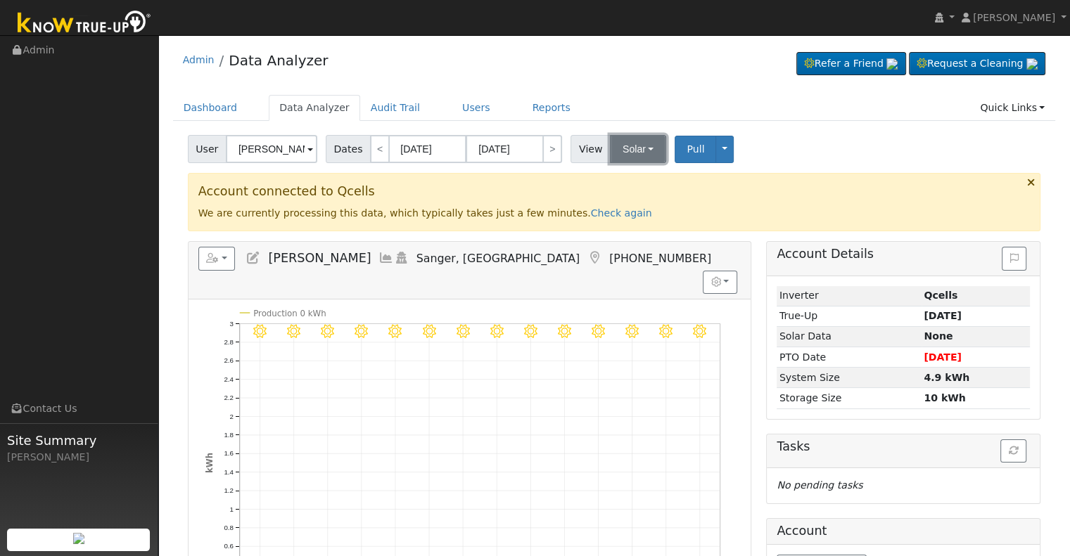
click at [630, 146] on button "Solar" at bounding box center [638, 149] width 56 height 28
click at [620, 178] on link "Utility" at bounding box center [656, 180] width 98 height 20
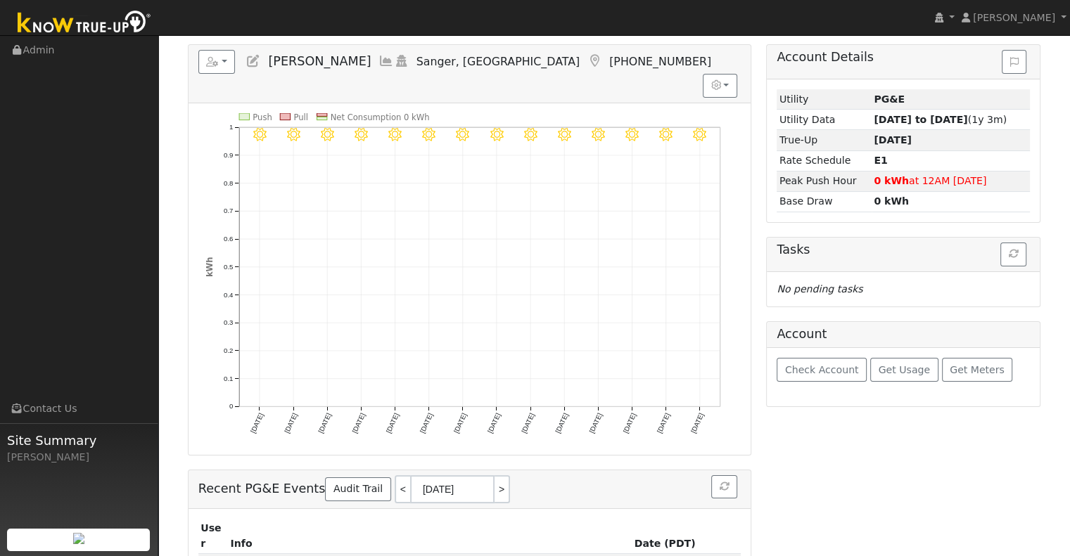
scroll to position [58, 0]
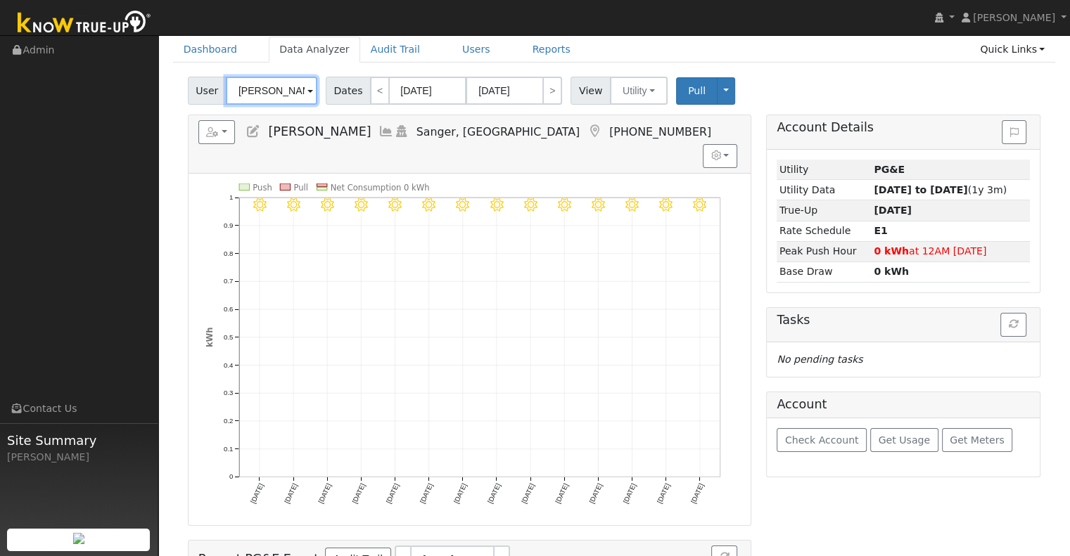
click at [267, 89] on input "[PERSON_NAME]" at bounding box center [271, 91] width 91 height 28
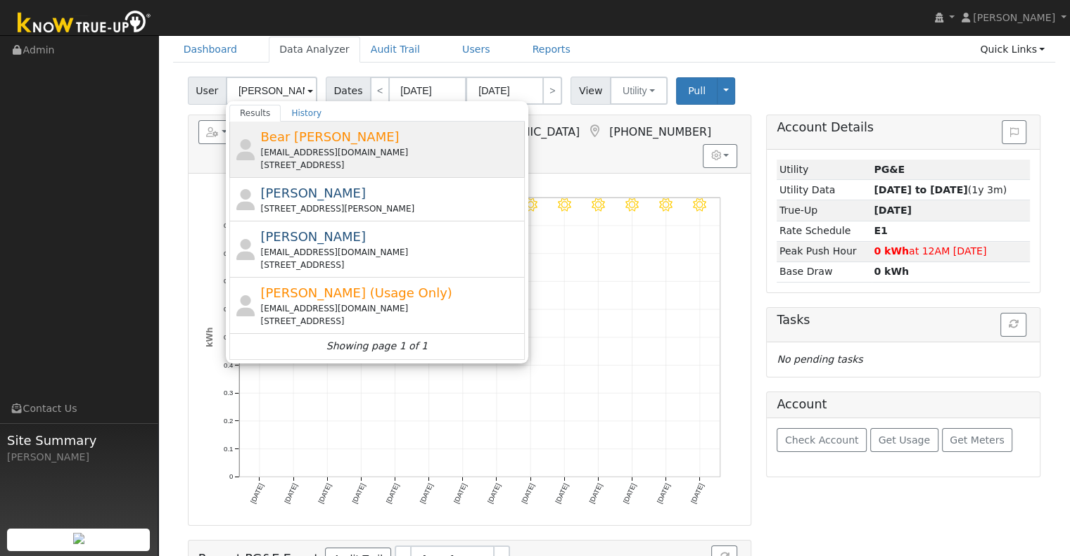
click at [391, 153] on div "heretico559@yahoo.com" at bounding box center [390, 152] width 261 height 13
type input "Bear Barragan"
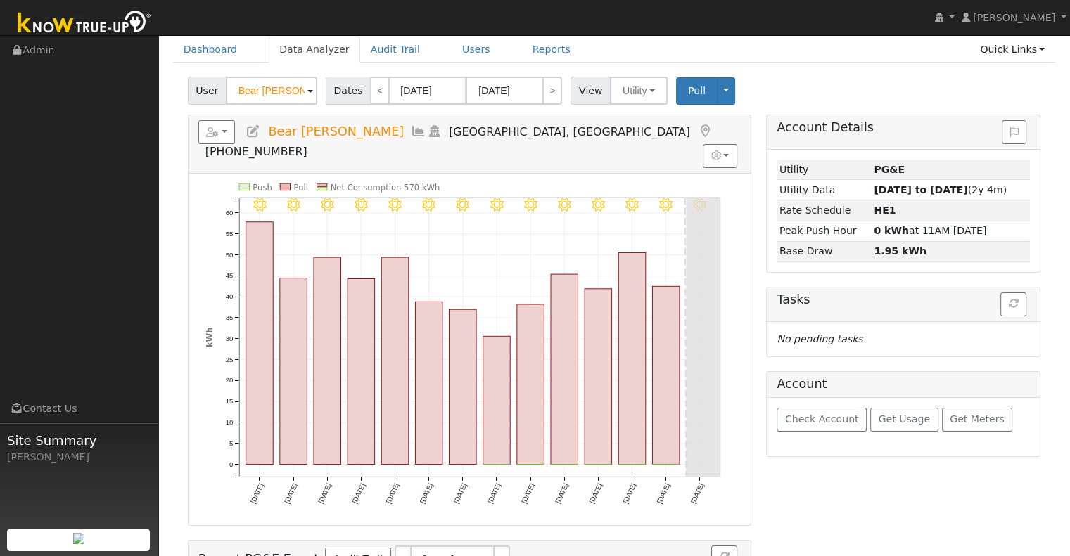
scroll to position [0, 0]
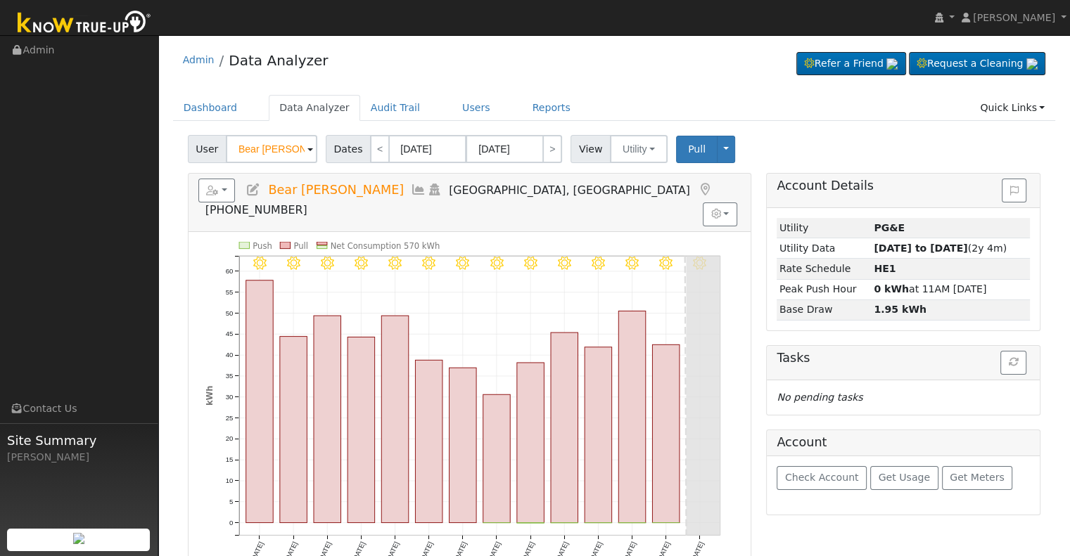
click at [249, 184] on icon at bounding box center [252, 190] width 15 height 13
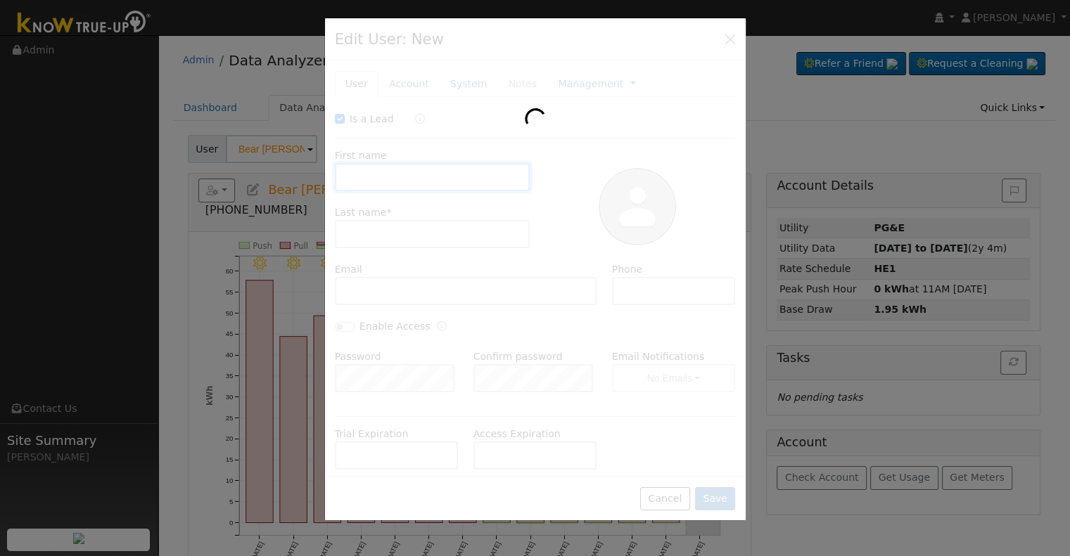
checkbox input "true"
type input "Bear"
type input "Barragan"
type input "heretico559@yahoo.com"
type input "(559) 908-3977"
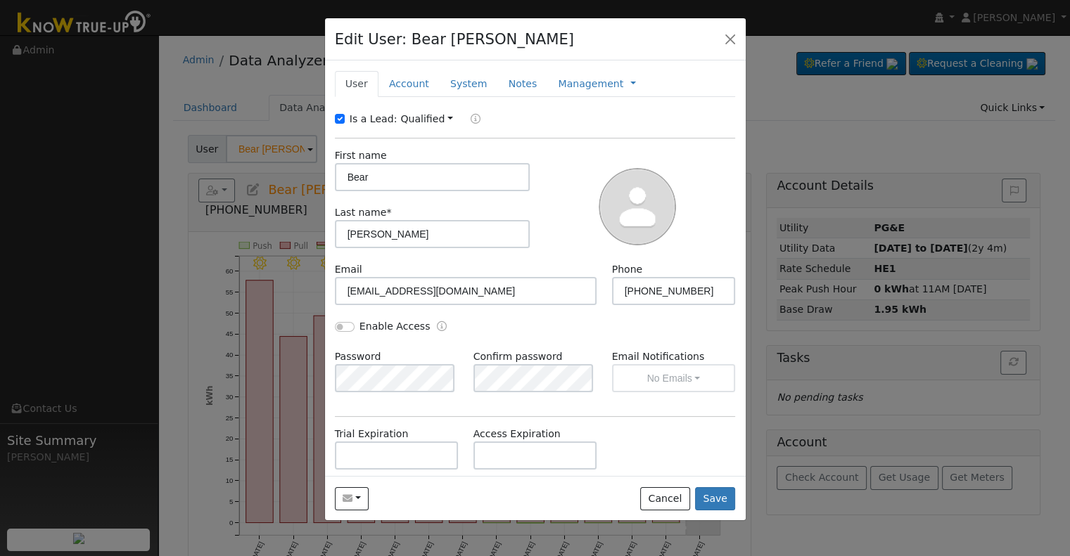
click at [385, 120] on label "Is a Lead:" at bounding box center [374, 119] width 48 height 15
click at [345, 120] on input "Is a Lead:" at bounding box center [340, 119] width 10 height 10
checkbox input "false"
click at [391, 179] on input "Bear" at bounding box center [433, 177] width 196 height 28
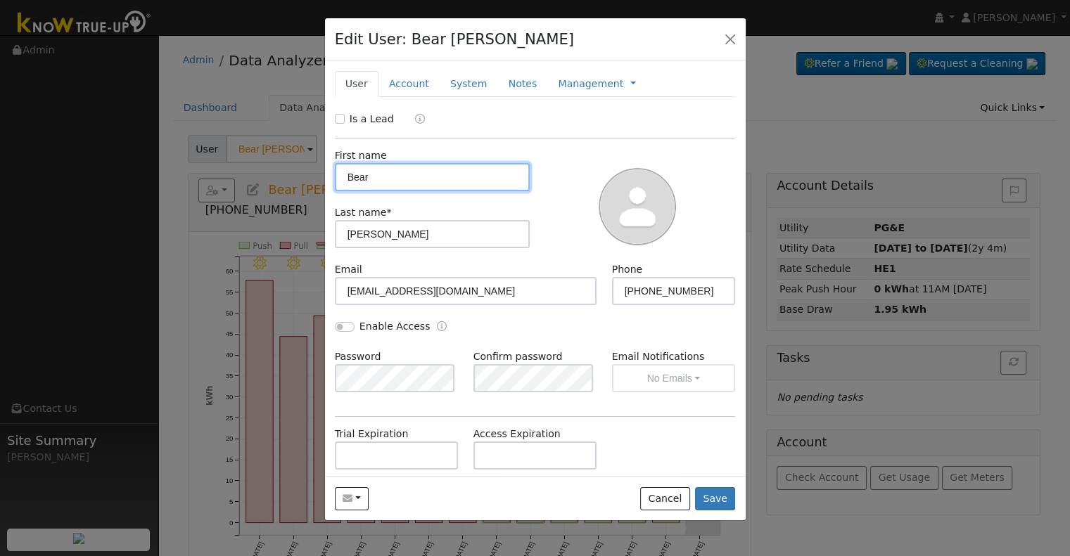
paste input "arragan, Daniel (Bear)"
drag, startPoint x: 396, startPoint y: 179, endPoint x: 332, endPoint y: 179, distance: 64.0
click at [332, 179] on div "First name Barragan, Daniel (Bear)" at bounding box center [432, 169] width 210 height 43
type input "Daniel (Bear)"
click at [344, 323] on input "Enable Access" at bounding box center [345, 327] width 20 height 10
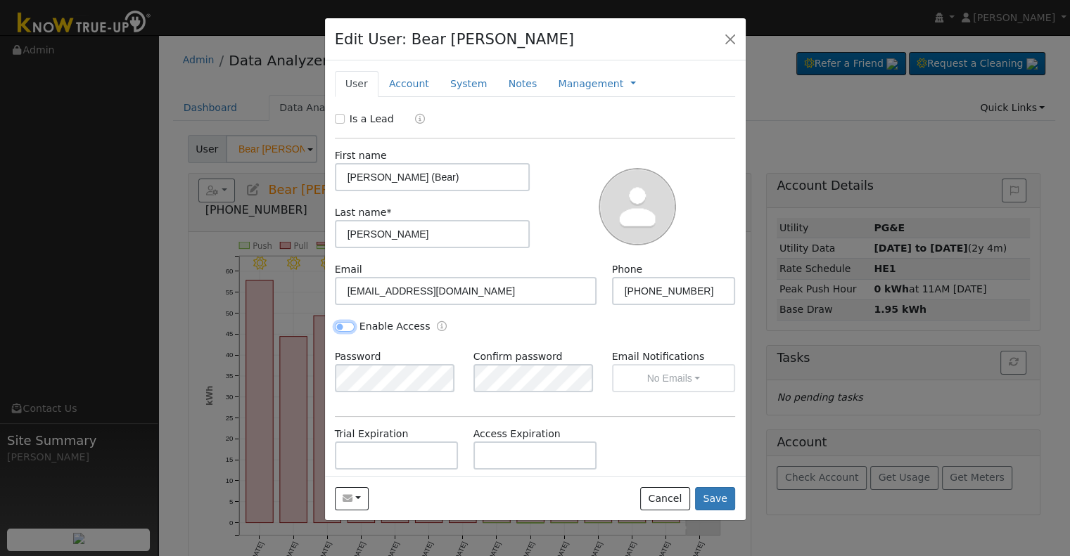
checkbox input "true"
click at [404, 87] on link "Account" at bounding box center [408, 84] width 61 height 26
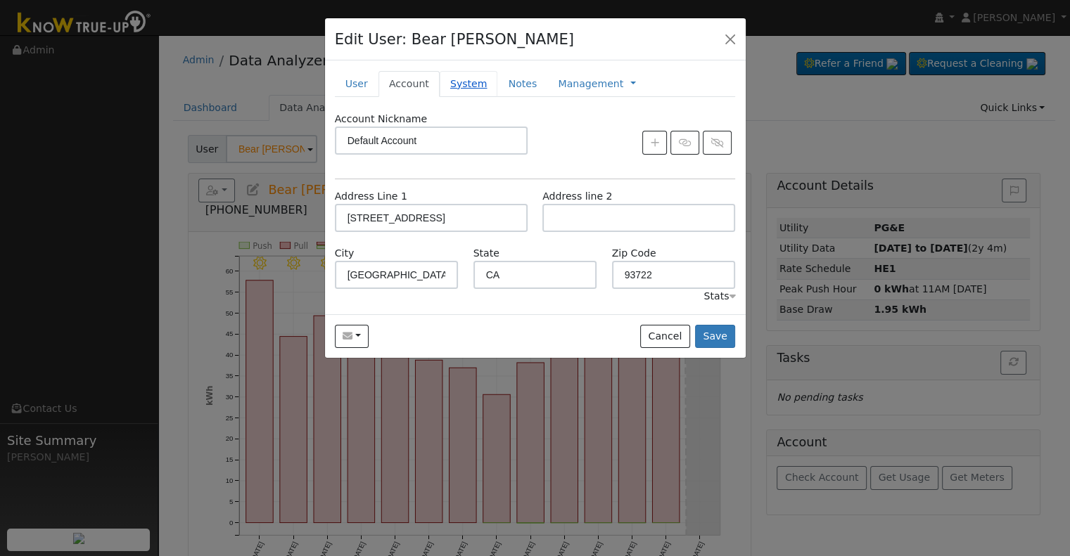
click at [473, 78] on link "System" at bounding box center [469, 84] width 58 height 26
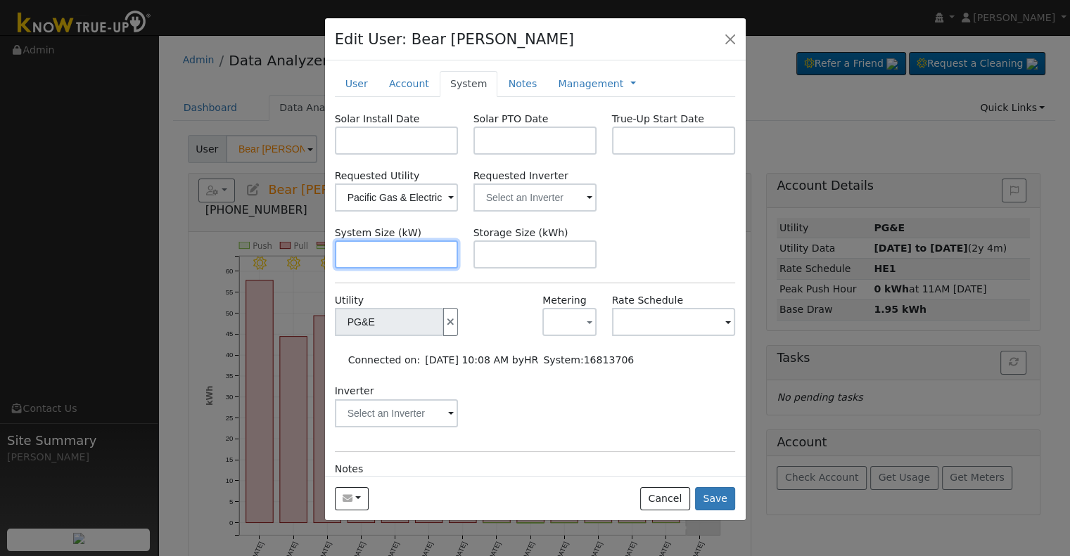
click at [410, 247] on input "text" at bounding box center [397, 255] width 124 height 28
paste input "11.880"
type input "11.9"
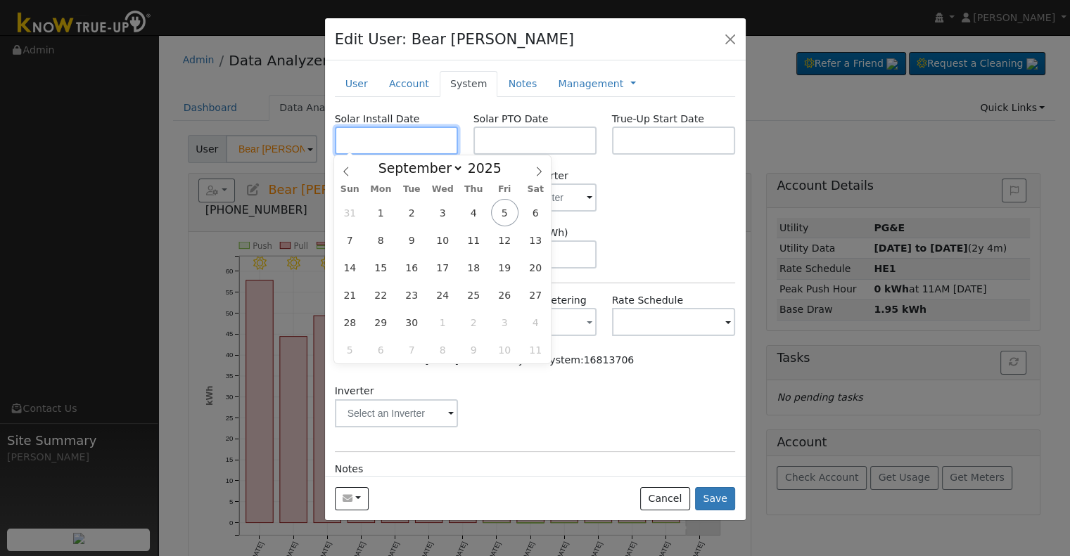
click at [354, 136] on input "text" at bounding box center [397, 141] width 124 height 28
paste input "6/25/2025"
type input "06/25/2025"
select select "5"
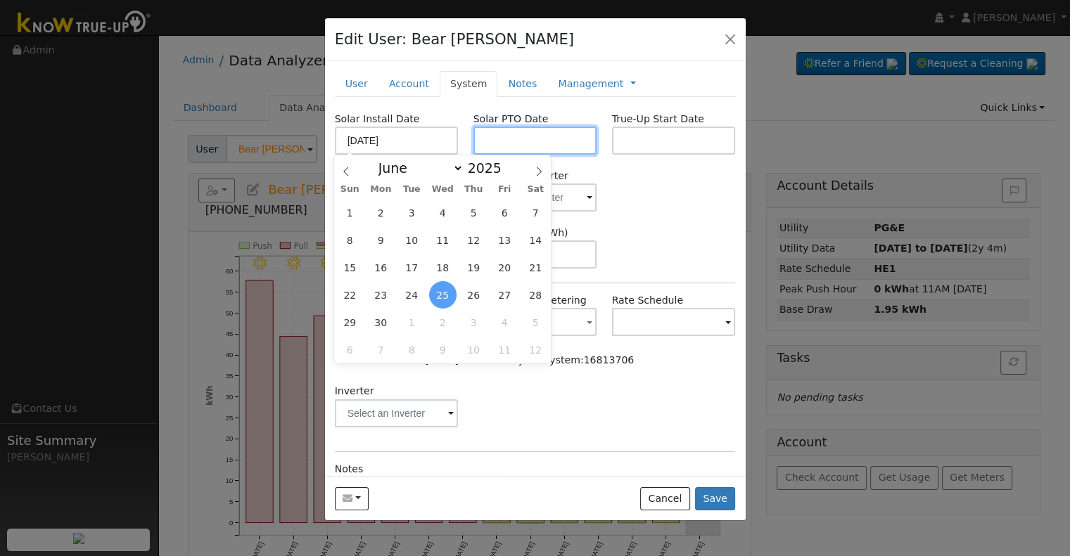
click at [512, 148] on input "text" at bounding box center [535, 141] width 124 height 28
paste input "[DATE]"
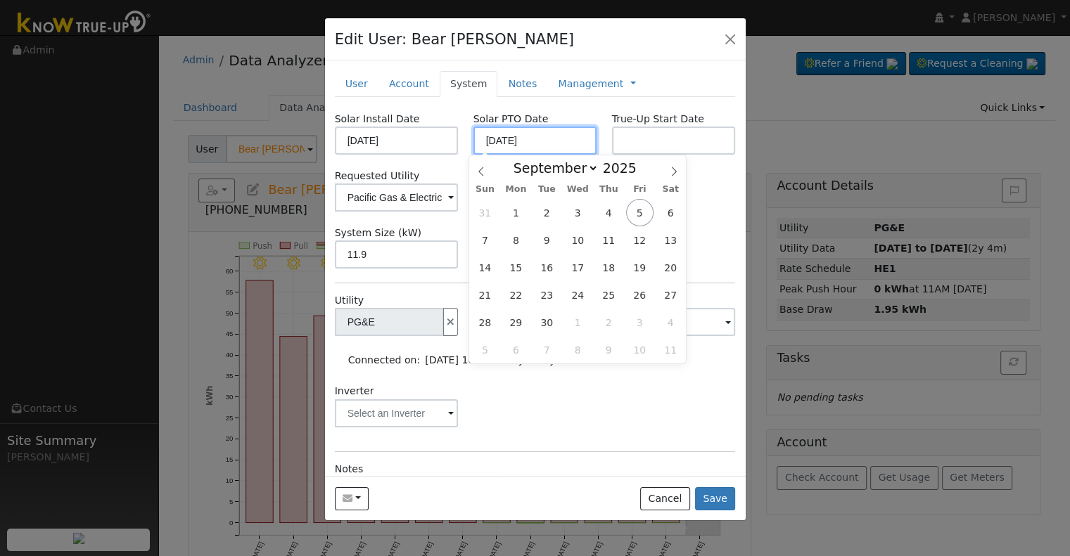
type input "[DATE]"
click at [630, 134] on input "text" at bounding box center [674, 141] width 124 height 28
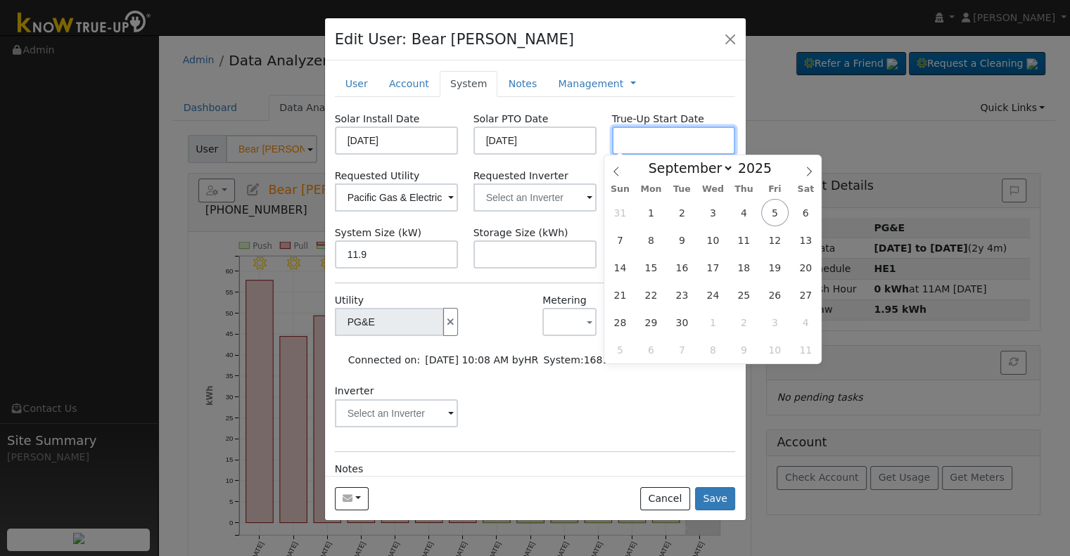
paste input "[DATE]"
type input "[DATE]"
click at [514, 199] on input "text" at bounding box center [535, 198] width 124 height 28
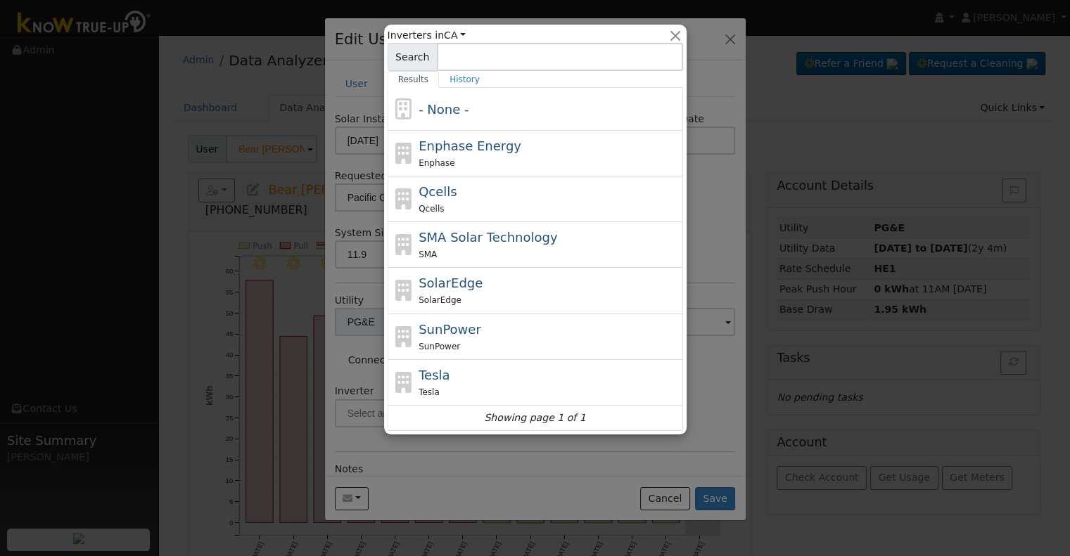
click at [528, 458] on div at bounding box center [535, 278] width 1070 height 556
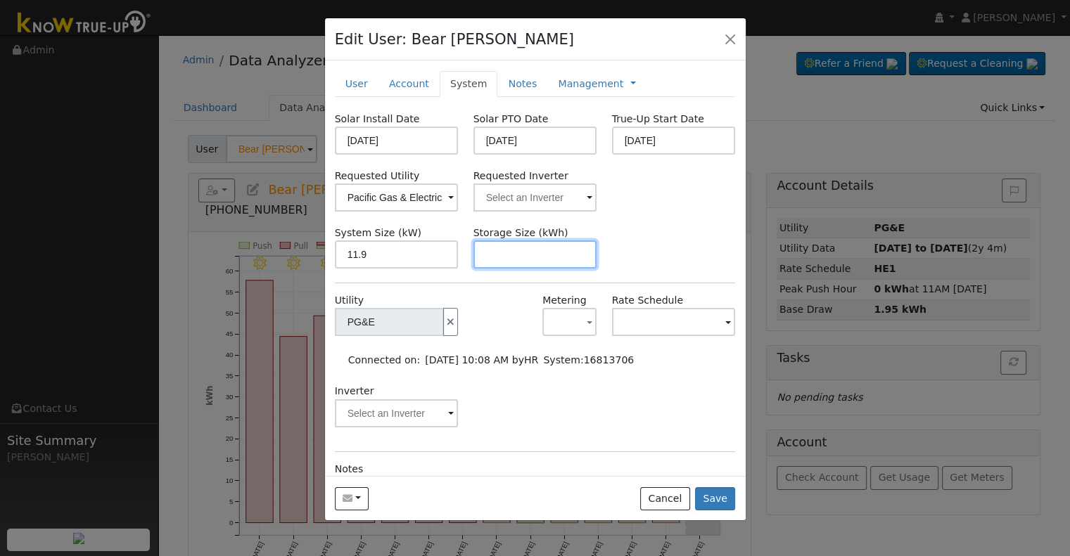
click at [515, 255] on input "text" at bounding box center [535, 255] width 124 height 28
paste input "30.60"
type input "30.6"
click at [630, 84] on link at bounding box center [633, 84] width 6 height 15
click at [632, 121] on link "Billing" at bounding box center [680, 129] width 98 height 20
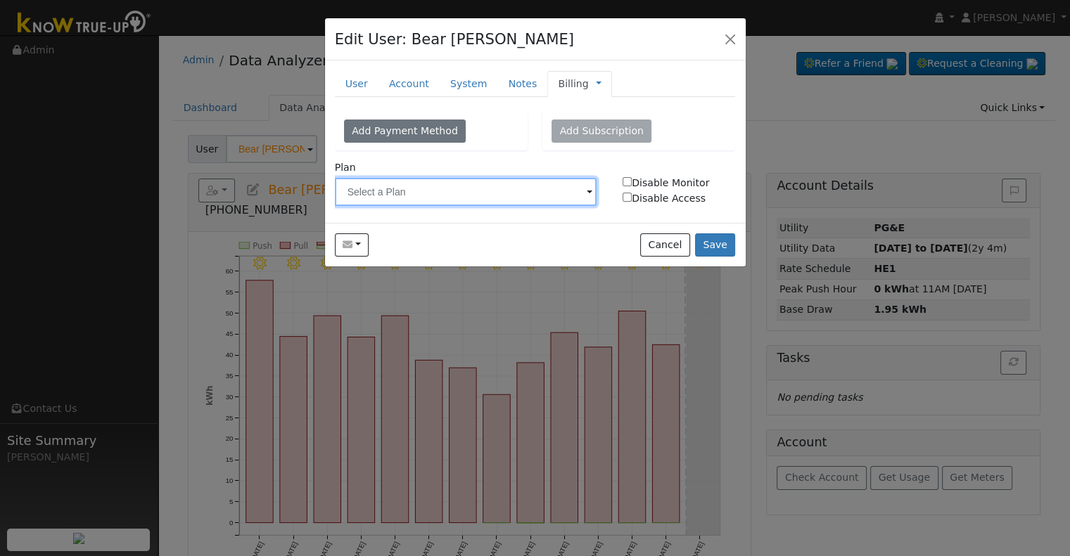
click at [481, 181] on input "text" at bounding box center [466, 192] width 262 height 28
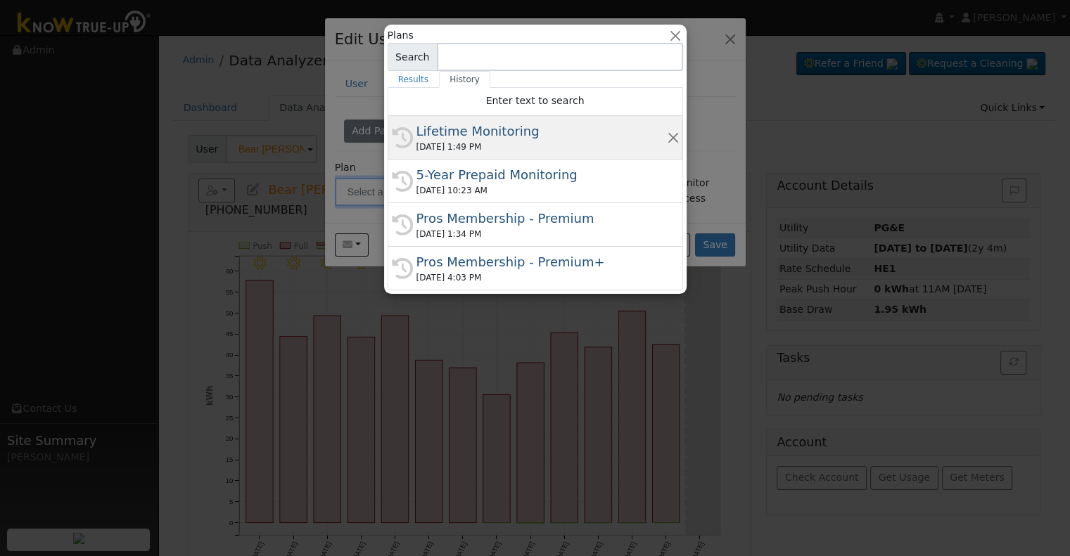
click at [495, 140] on div "Lifetime Monitoring" at bounding box center [541, 131] width 250 height 19
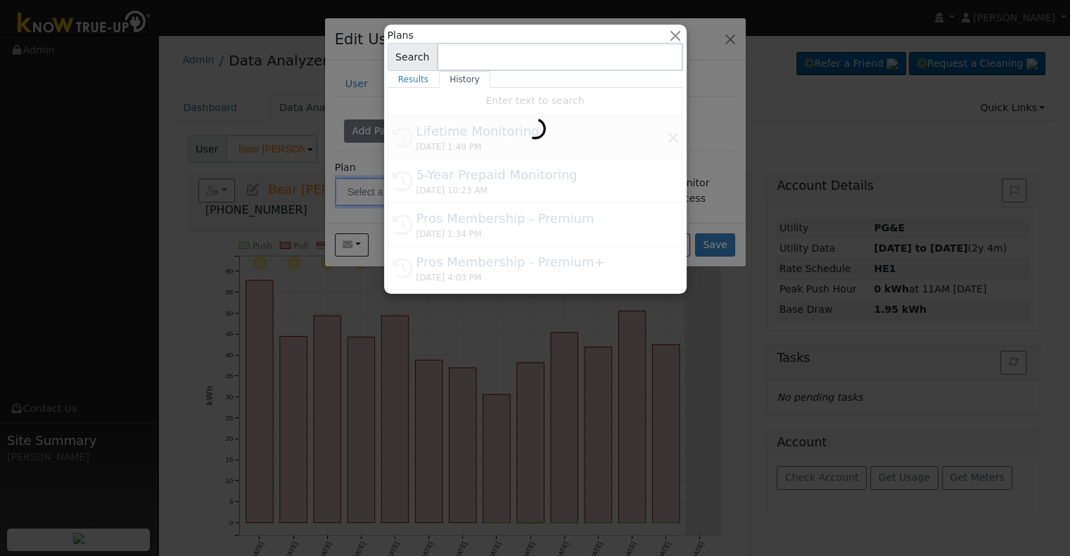
type input "Lifetime Monitoring"
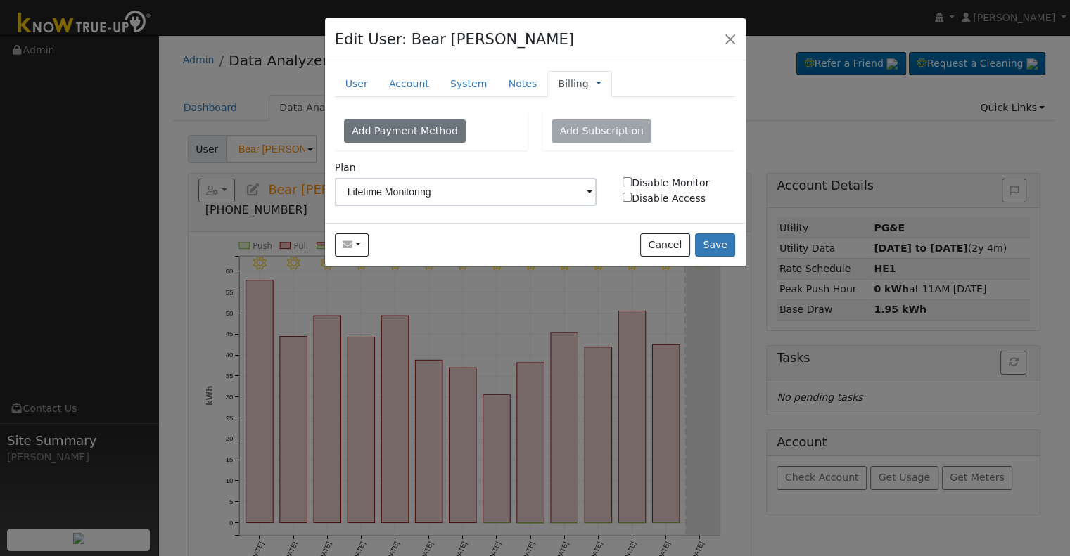
click at [596, 87] on link at bounding box center [599, 84] width 6 height 15
click at [597, 109] on link "Management" at bounding box center [645, 109] width 98 height 20
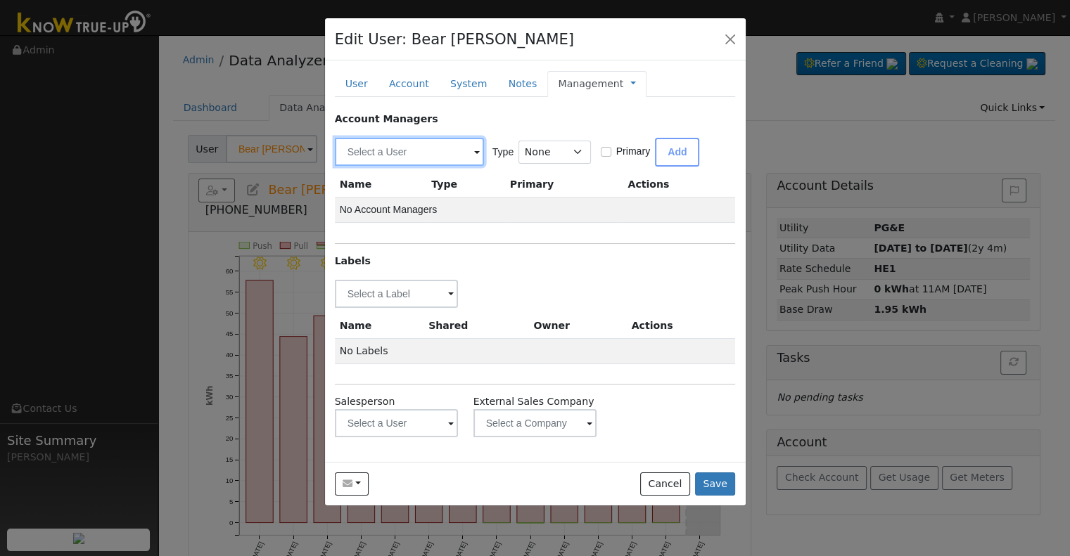
click at [405, 151] on input "text" at bounding box center [409, 152] width 149 height 28
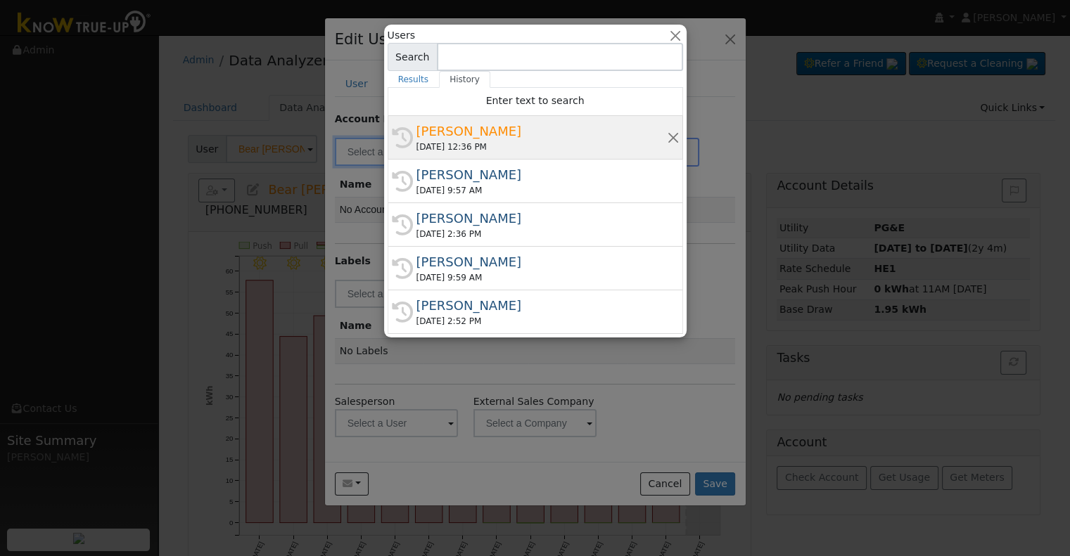
click at [473, 136] on div "Robbie Zimbelman" at bounding box center [541, 131] width 250 height 19
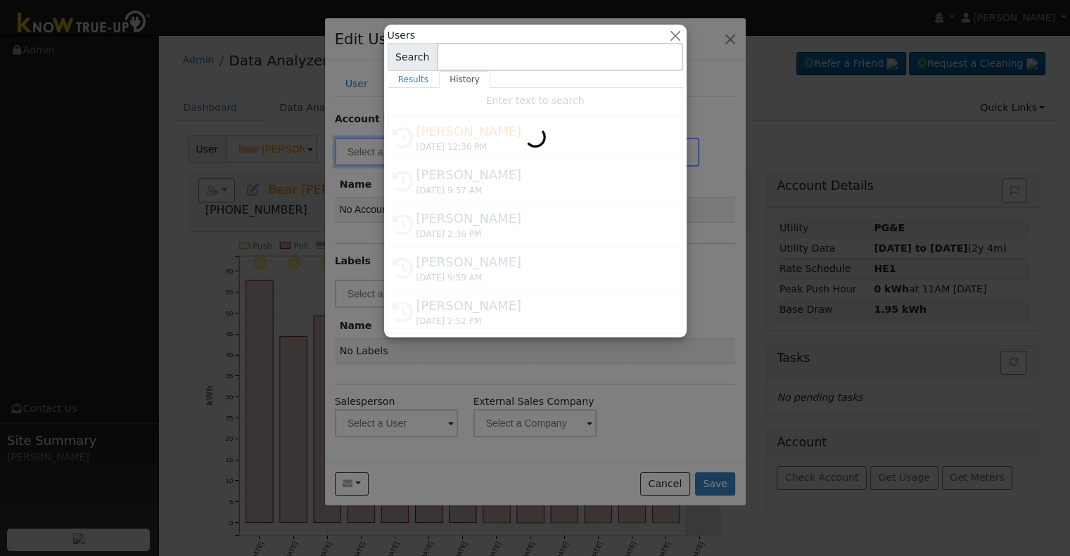
type input "Robbie Zimbelman"
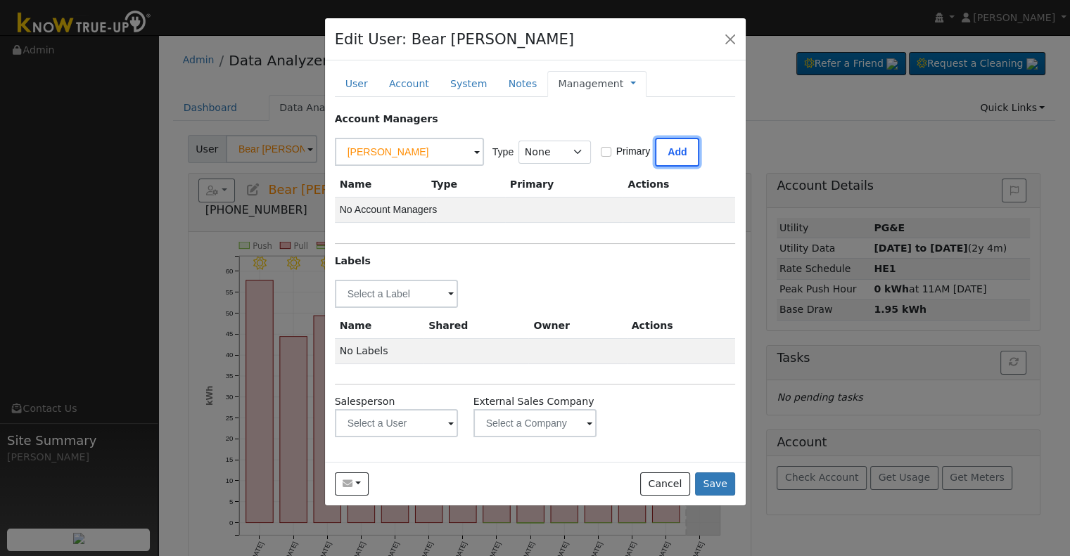
click at [658, 147] on button "Add" at bounding box center [677, 152] width 44 height 29
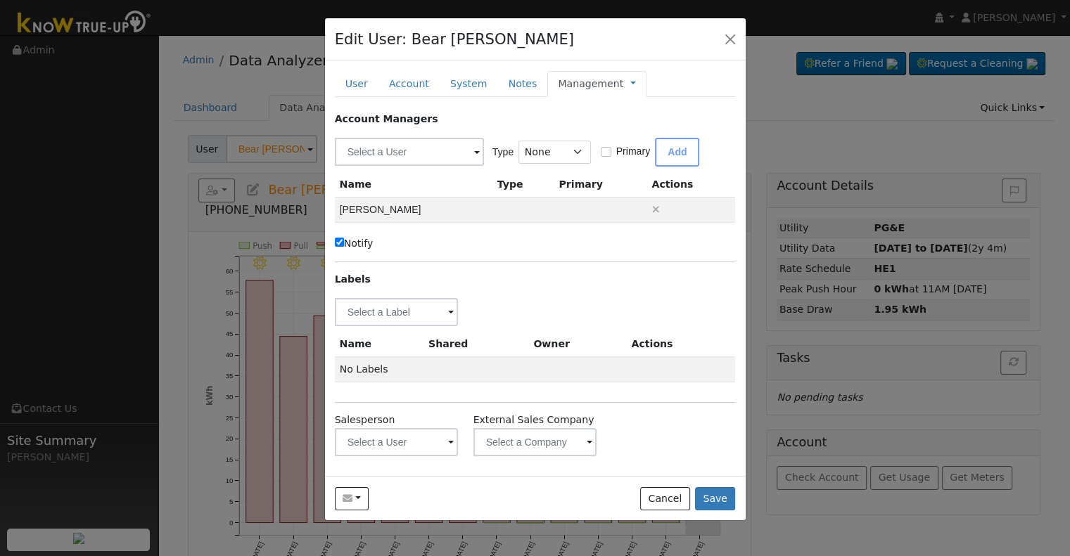
click at [350, 244] on label "Notify" at bounding box center [354, 243] width 39 height 15
click at [344, 244] on input "Notify" at bounding box center [339, 242] width 9 height 9
checkbox input "false"
click at [397, 309] on input "text" at bounding box center [397, 312] width 124 height 28
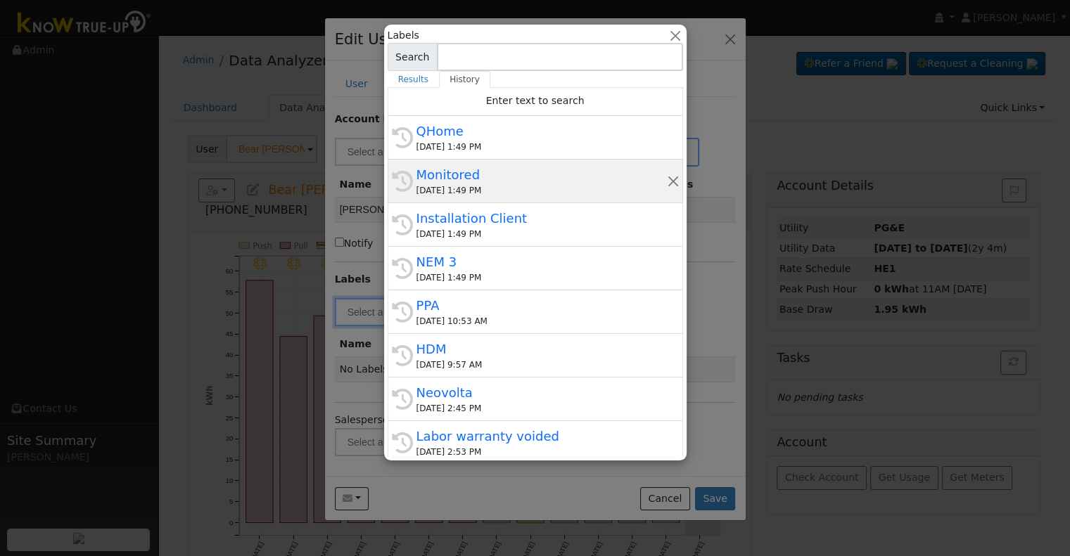
click at [506, 173] on div "Monitored" at bounding box center [541, 174] width 250 height 19
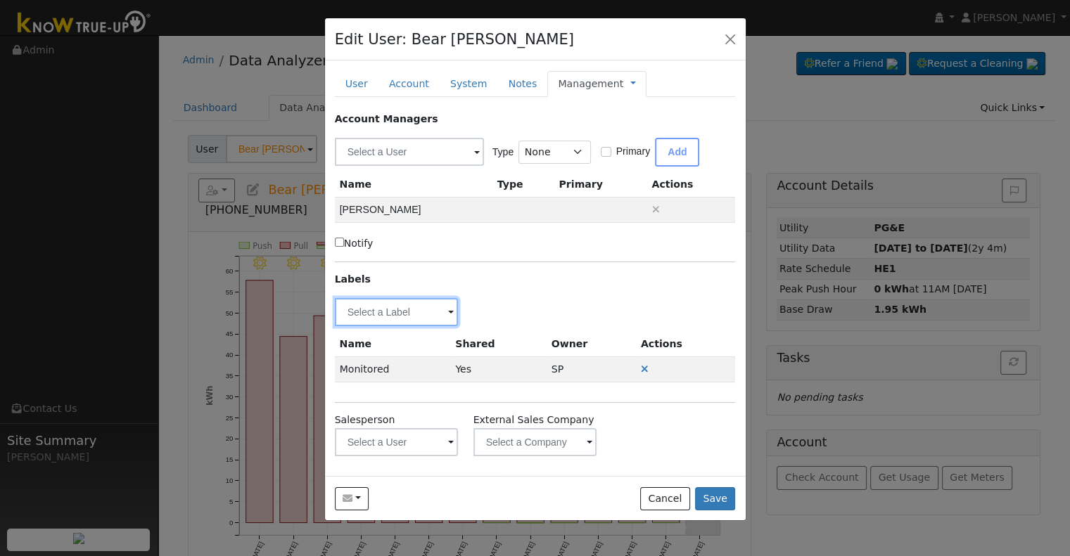
click at [400, 312] on input "text" at bounding box center [397, 312] width 124 height 28
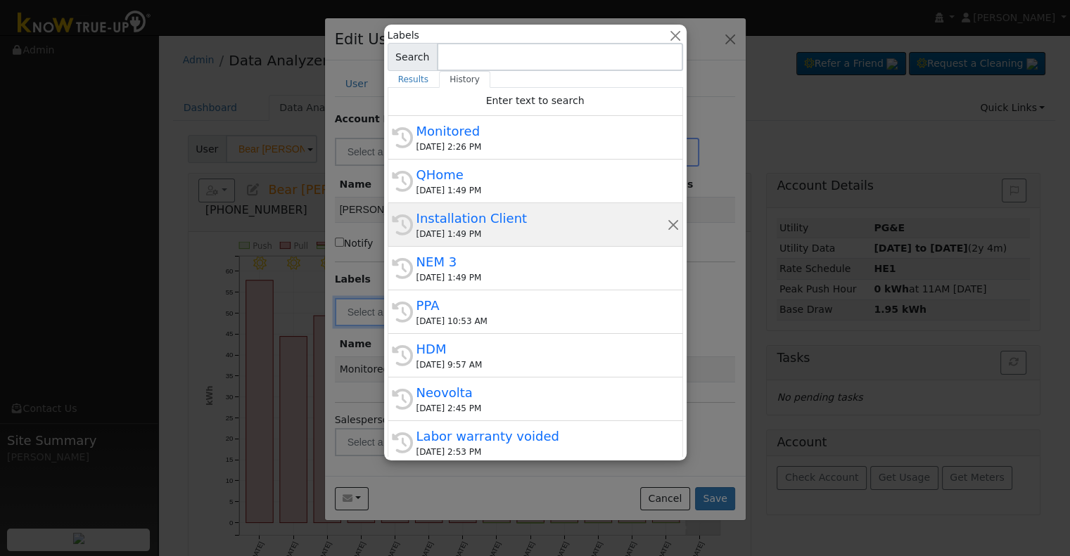
click at [518, 224] on div "Installation Client" at bounding box center [541, 218] width 250 height 19
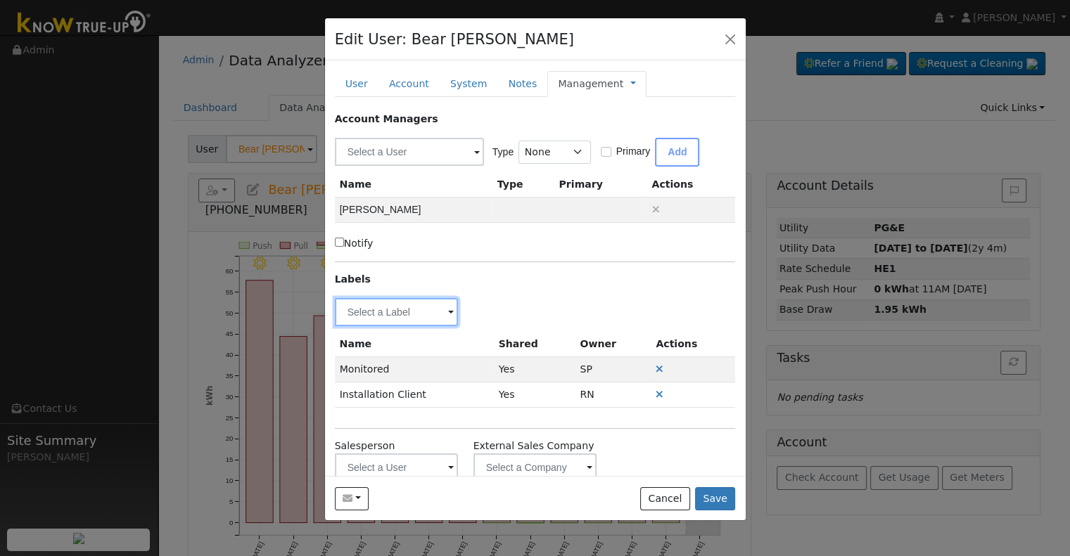
click at [357, 312] on input "text" at bounding box center [397, 312] width 124 height 28
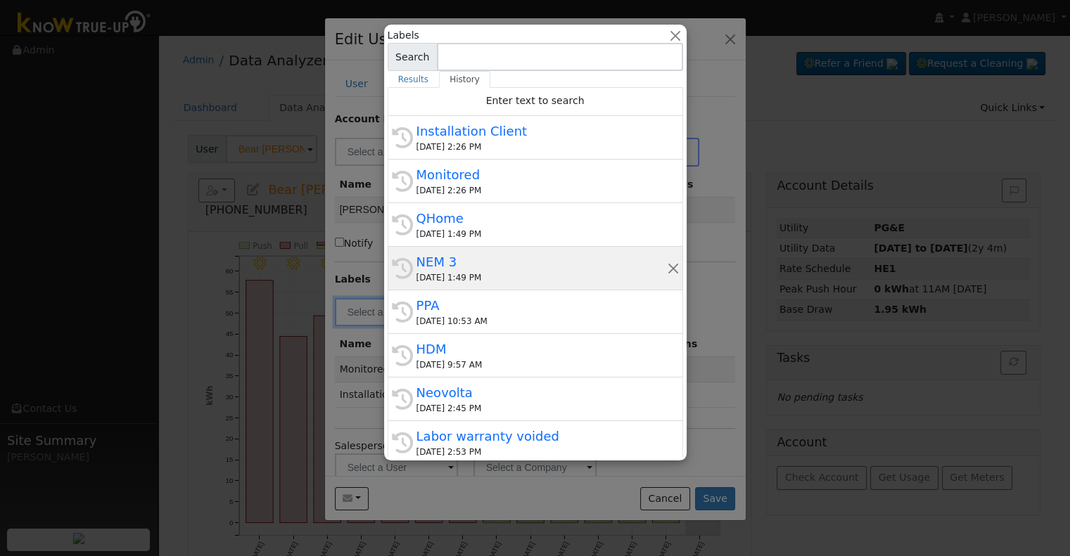
click at [501, 264] on div "NEM 3" at bounding box center [541, 262] width 250 height 19
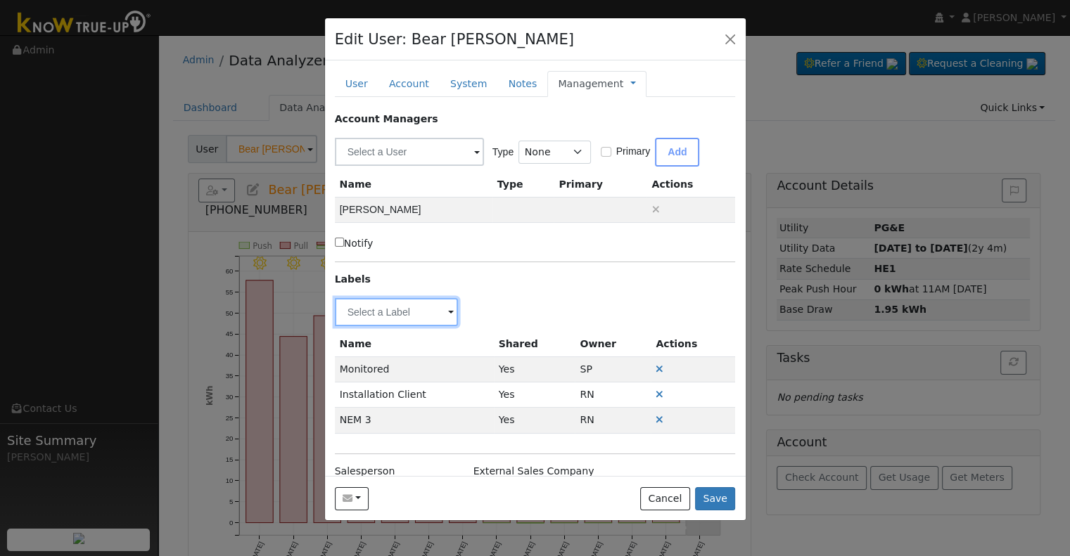
click at [392, 315] on input "text" at bounding box center [397, 312] width 124 height 28
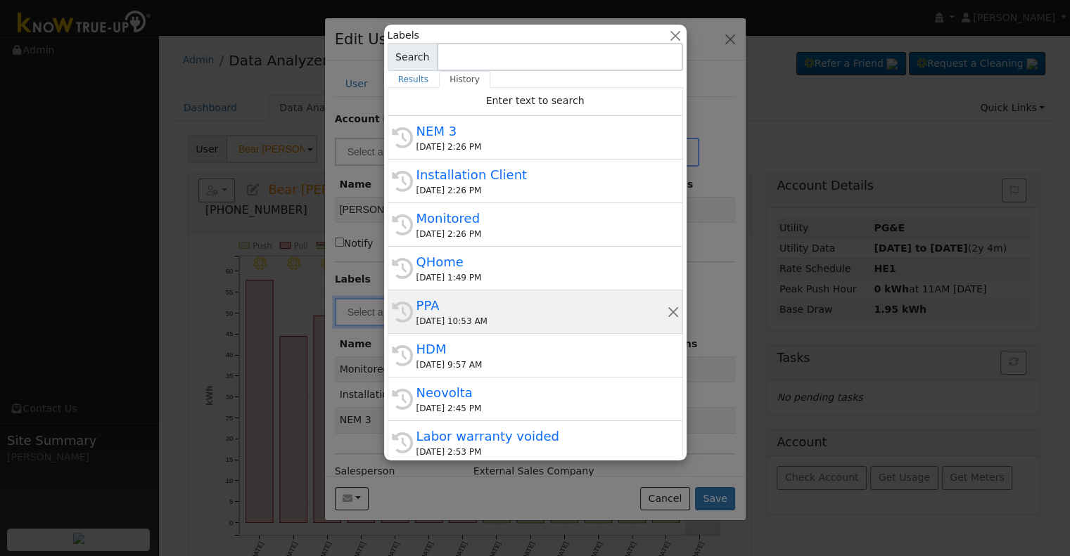
scroll to position [70, 0]
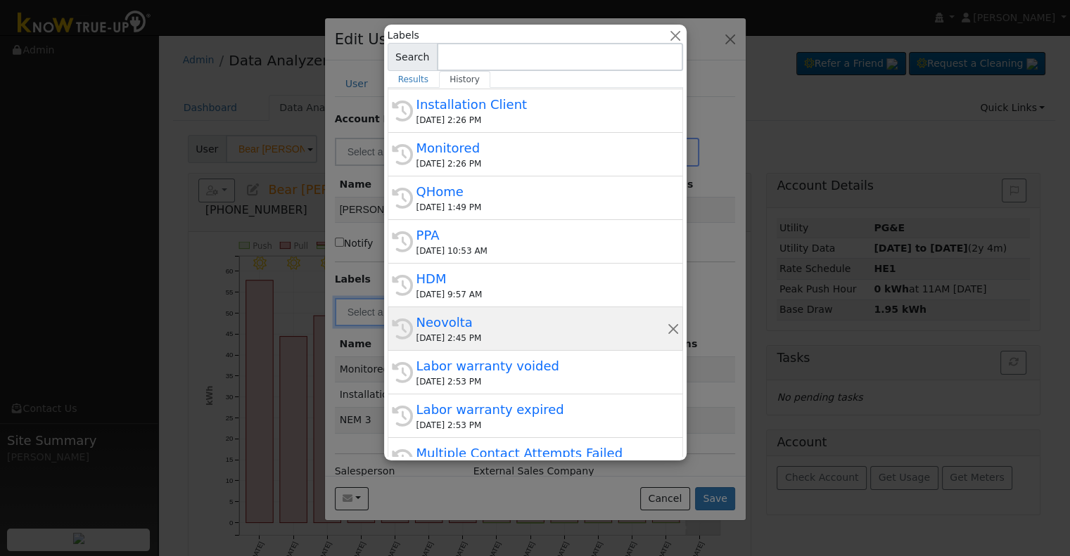
click at [492, 318] on div "Neovolta" at bounding box center [541, 322] width 250 height 19
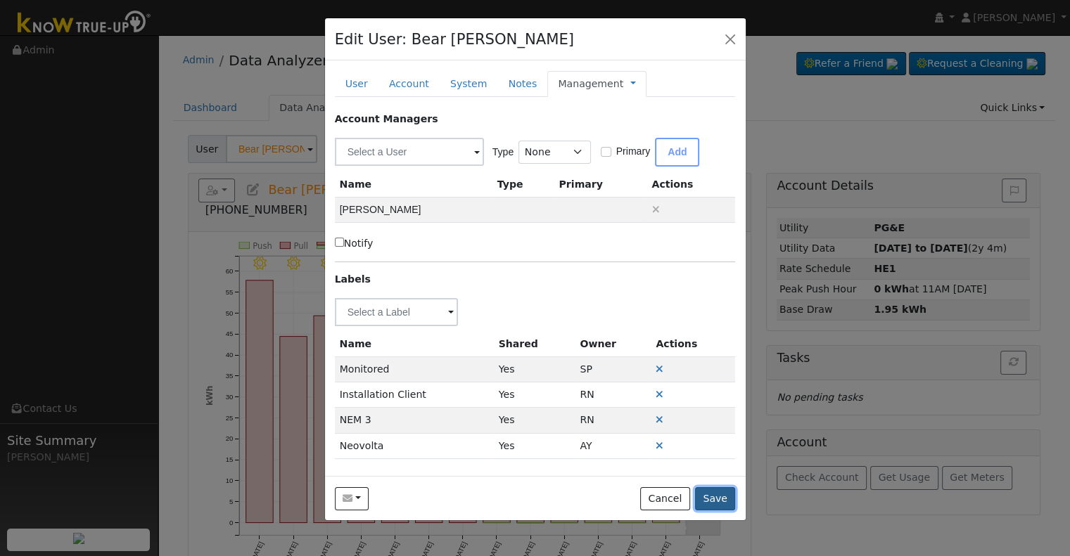
click at [715, 496] on button "Save" at bounding box center [715, 499] width 41 height 24
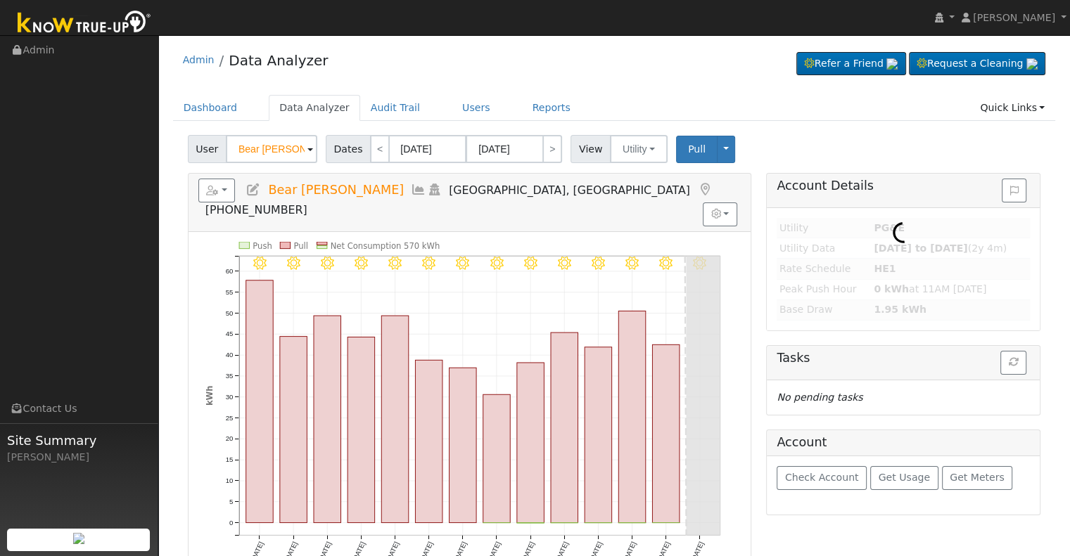
type input "Daniel (Bear) Barragan"
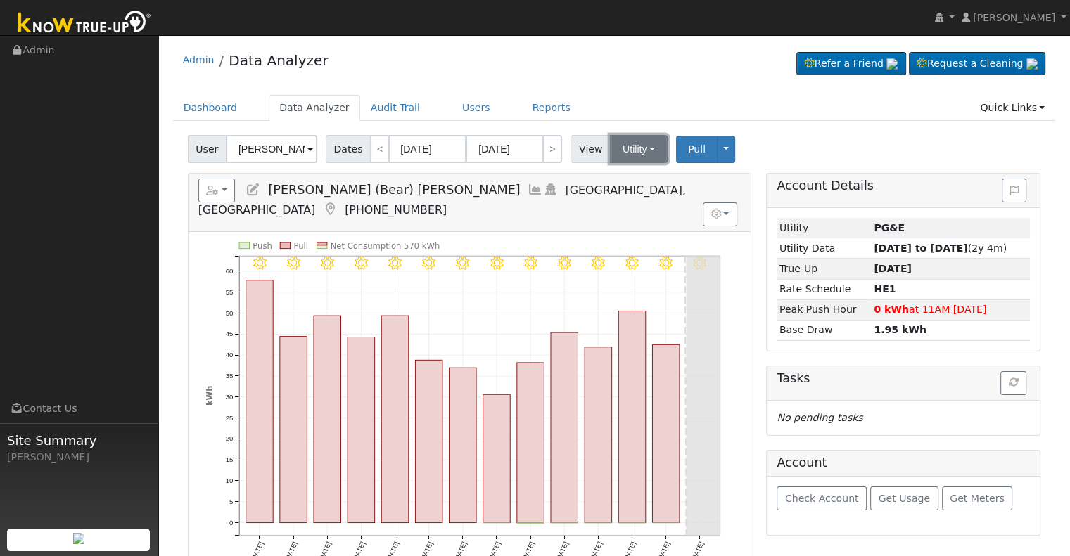
click at [627, 139] on button "Utility" at bounding box center [639, 149] width 58 height 28
click at [639, 111] on ul "Dashboard Data Analyzer Audit Trail Users Reports Quick Links Quick Add Quick C…" at bounding box center [614, 108] width 883 height 26
